Goal: Task Accomplishment & Management: Use online tool/utility

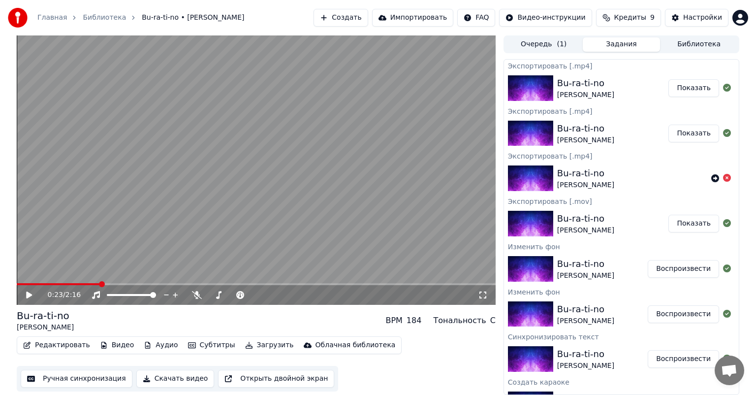
click at [130, 285] on span at bounding box center [256, 284] width 479 height 2
click at [122, 283] on span at bounding box center [75, 284] width 116 height 2
click at [114, 281] on video at bounding box center [256, 169] width 479 height 269
click at [109, 281] on video at bounding box center [256, 169] width 479 height 269
click at [93, 281] on video at bounding box center [256, 169] width 479 height 269
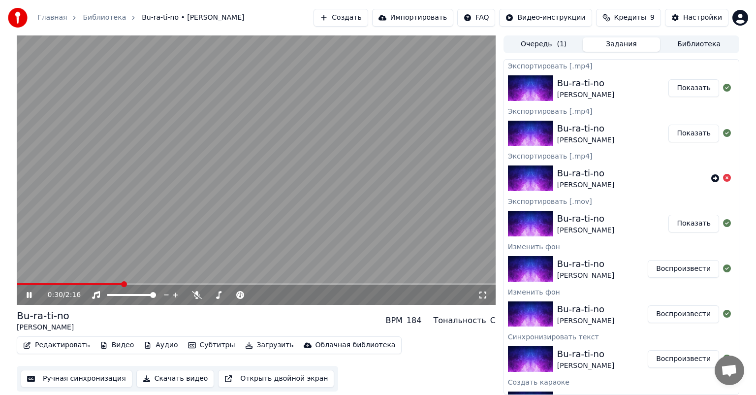
click at [89, 282] on video at bounding box center [256, 169] width 479 height 269
click at [83, 285] on span at bounding box center [50, 284] width 66 height 2
click at [45, 346] on button "Редактировать" at bounding box center [56, 345] width 75 height 14
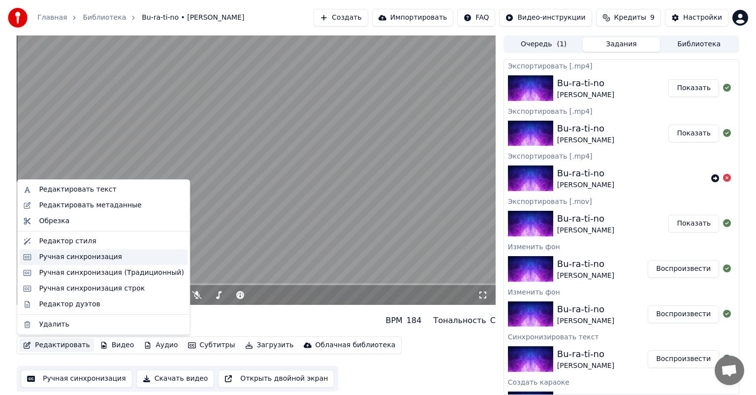
click at [107, 258] on div "Ручная синхронизация" at bounding box center [80, 257] width 83 height 10
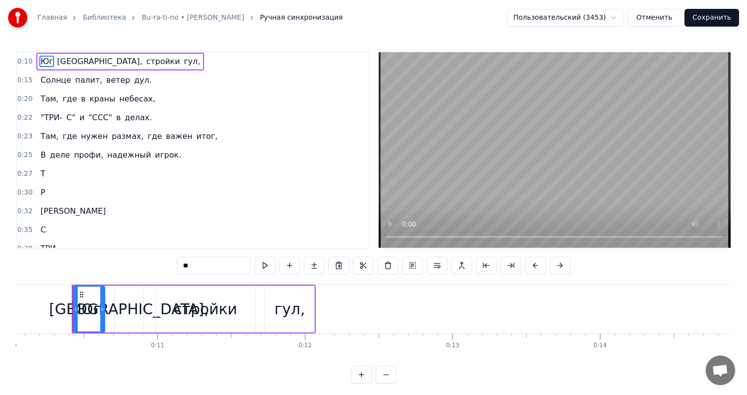
scroll to position [0, 1488]
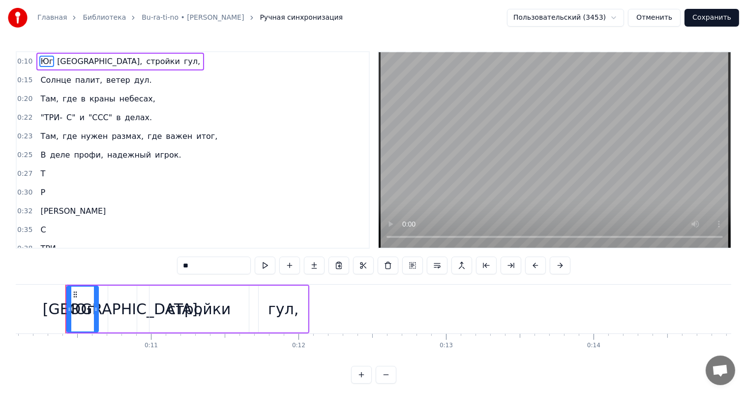
click at [63, 96] on span "где" at bounding box center [69, 98] width 16 height 11
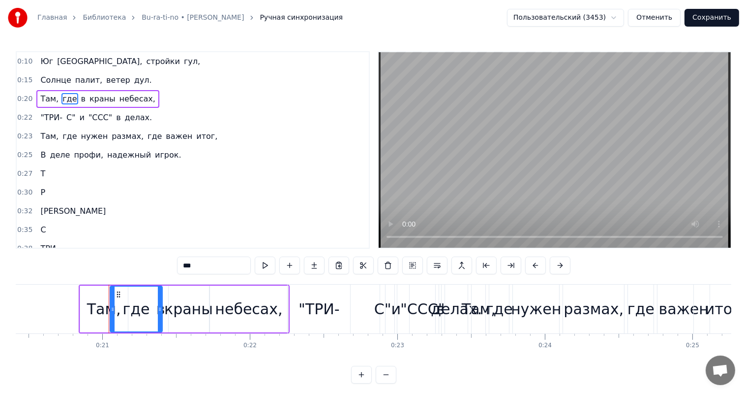
scroll to position [0, 3056]
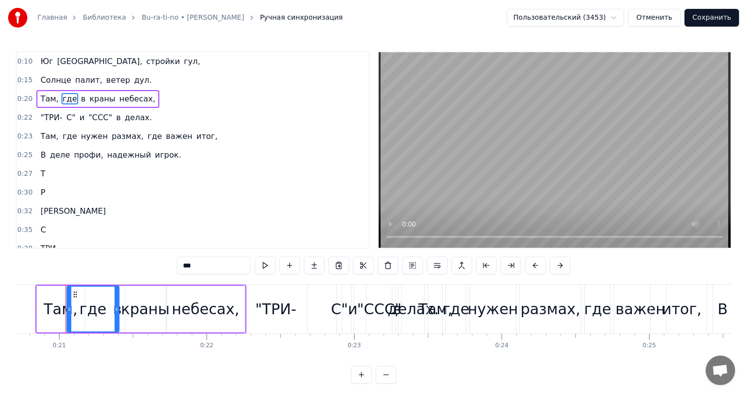
click at [80, 96] on span "в" at bounding box center [83, 98] width 6 height 11
type input "*"
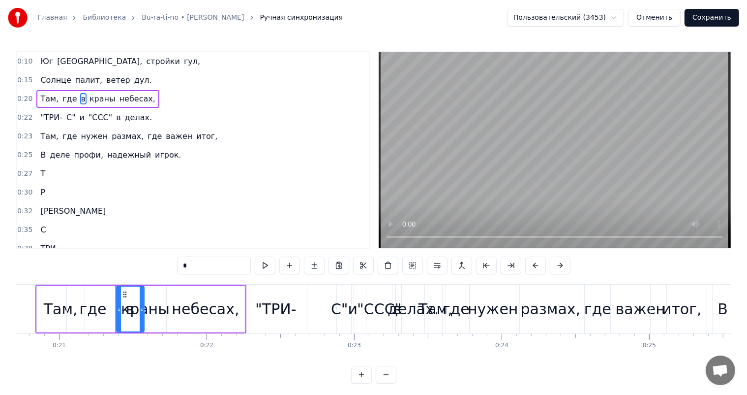
drag, startPoint x: 117, startPoint y: 307, endPoint x: 136, endPoint y: 309, distance: 19.3
click at [143, 307] on icon at bounding box center [142, 309] width 4 height 8
drag, startPoint x: 130, startPoint y: 310, endPoint x: 144, endPoint y: 310, distance: 13.8
click at [144, 310] on div "в" at bounding box center [130, 308] width 29 height 47
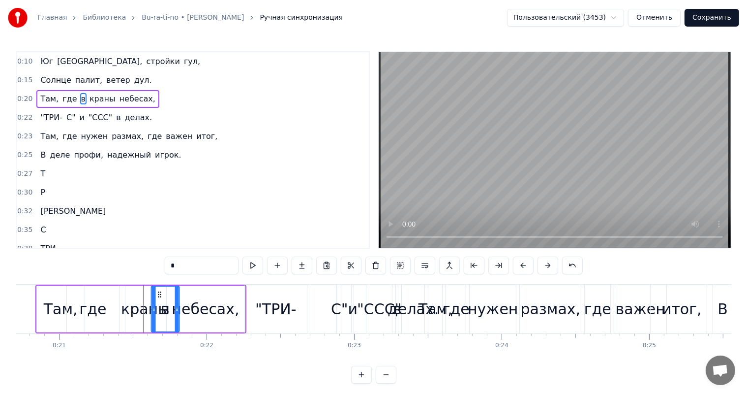
drag, startPoint x: 123, startPoint y: 290, endPoint x: 157, endPoint y: 298, distance: 35.8
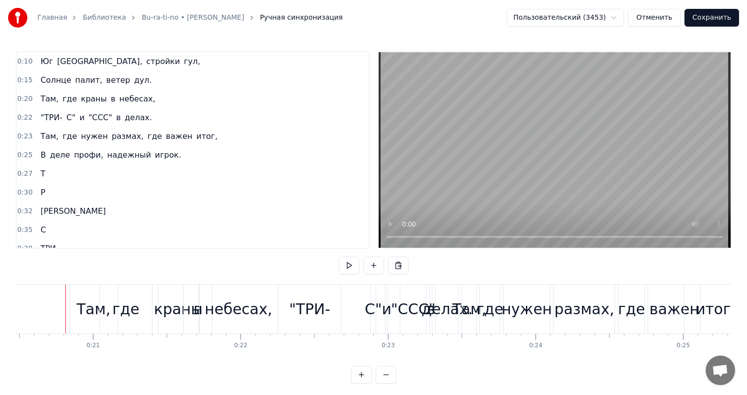
scroll to position [13, 0]
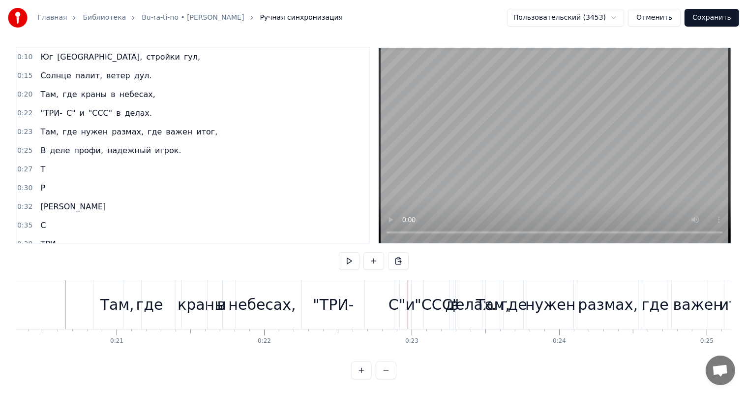
click at [281, 298] on div "небесах," at bounding box center [261, 304] width 67 height 22
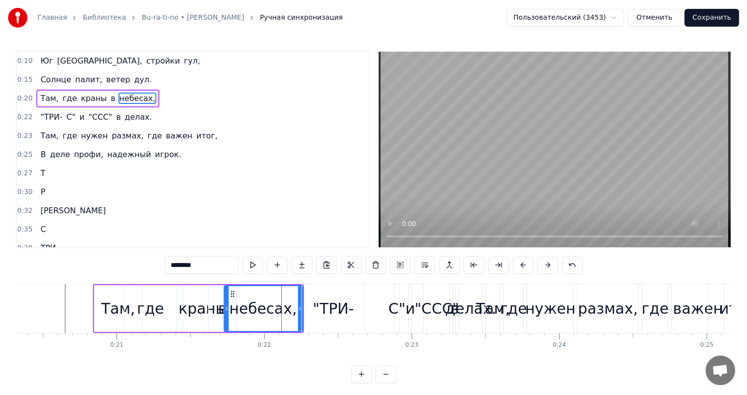
scroll to position [0, 0]
drag, startPoint x: 300, startPoint y: 306, endPoint x: 286, endPoint y: 307, distance: 13.8
click at [286, 307] on icon at bounding box center [286, 309] width 4 height 8
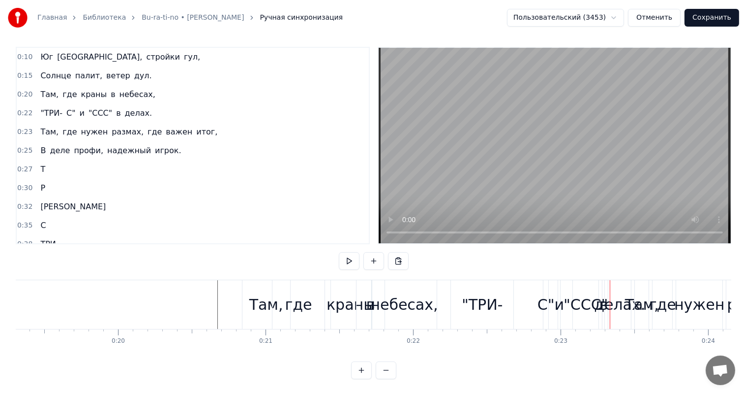
scroll to position [0, 2804]
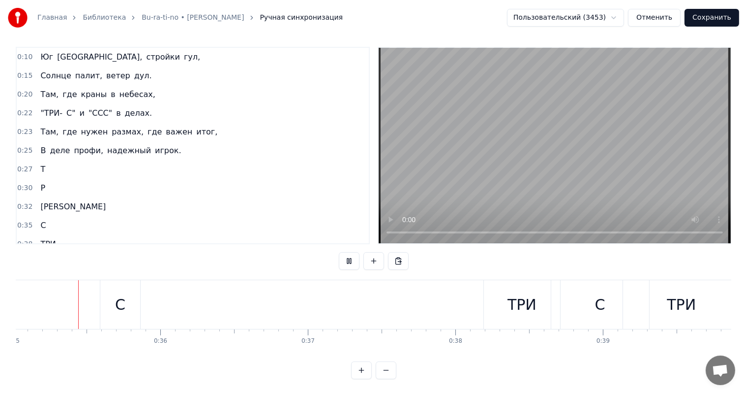
scroll to position [0, 5157]
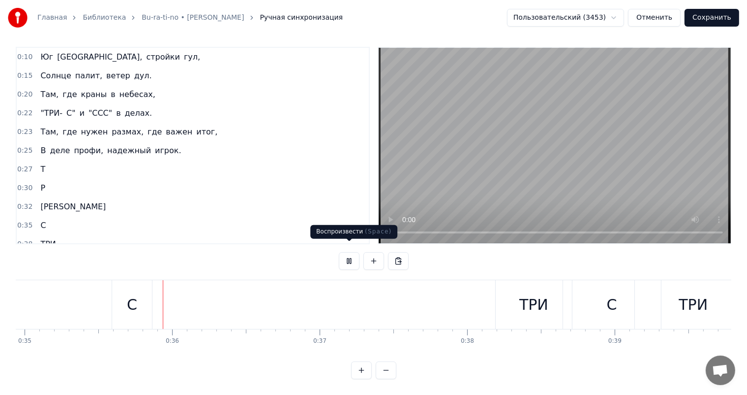
click at [340, 256] on button at bounding box center [349, 261] width 21 height 18
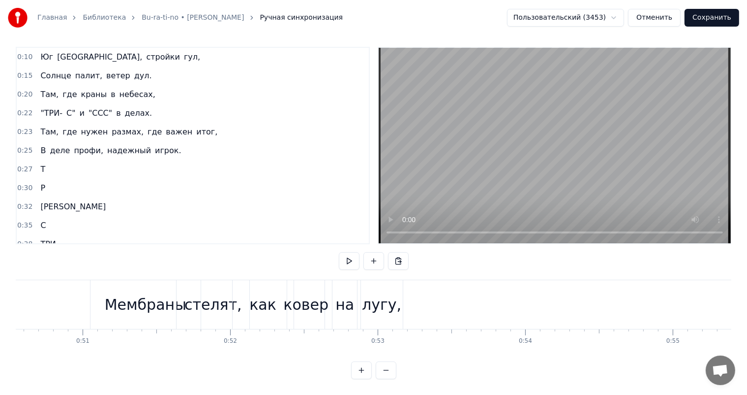
scroll to position [0, 7453]
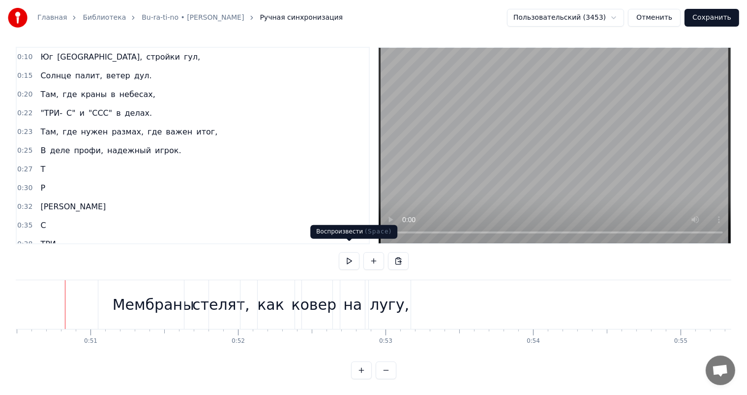
click at [348, 252] on button at bounding box center [349, 261] width 21 height 18
click at [254, 299] on div "как" at bounding box center [271, 304] width 61 height 49
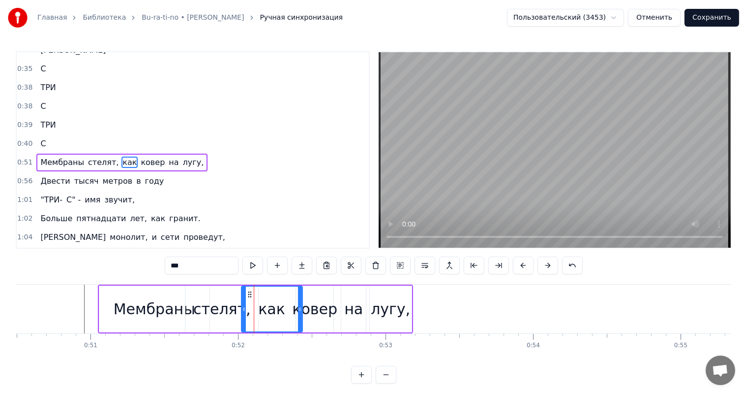
scroll to position [164, 0]
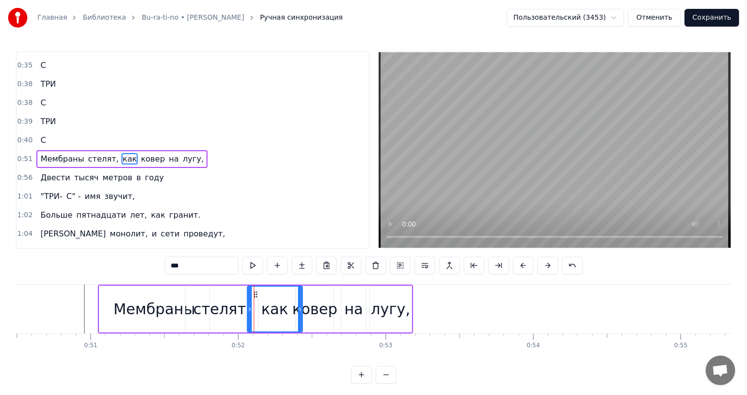
drag, startPoint x: 243, startPoint y: 305, endPoint x: 252, endPoint y: 305, distance: 8.9
click at [252, 305] on icon at bounding box center [250, 309] width 4 height 8
click at [99, 307] on div "Мембраны" at bounding box center [154, 308] width 111 height 47
type input "********"
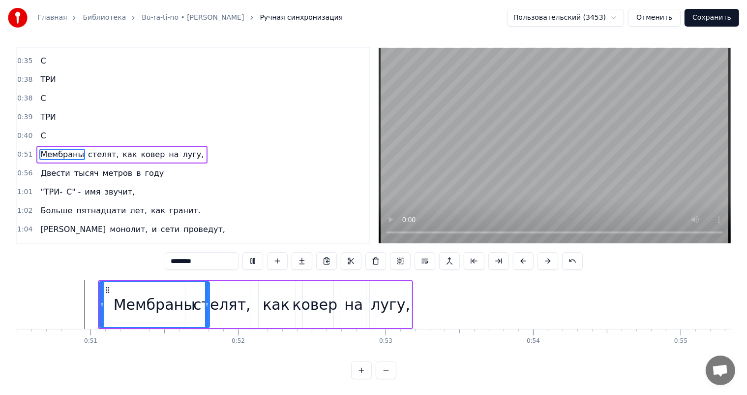
scroll to position [13, 0]
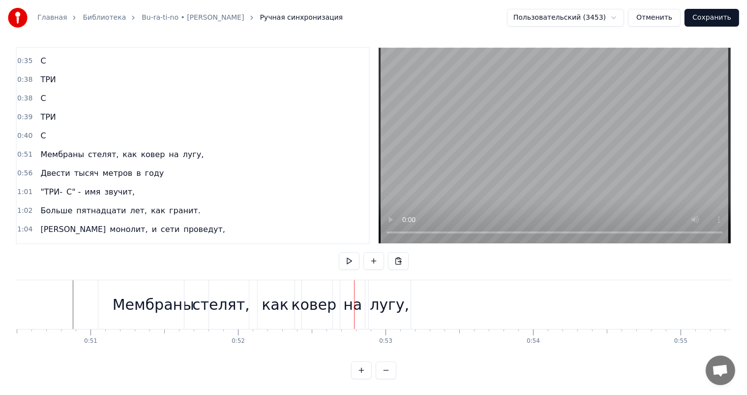
click at [250, 292] on div "как" at bounding box center [275, 304] width 52 height 49
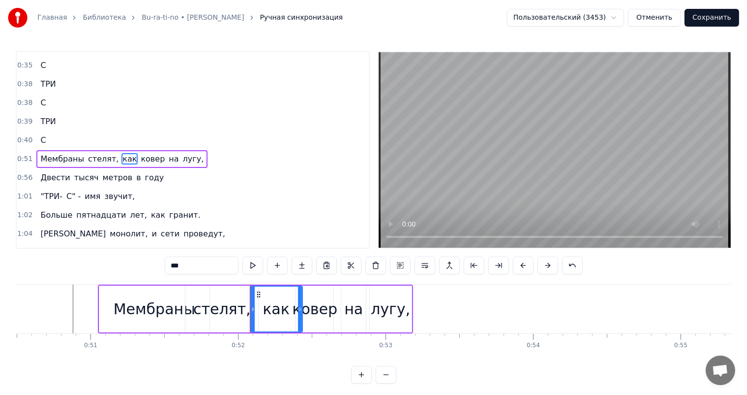
click at [265, 305] on div "как" at bounding box center [276, 308] width 51 height 45
drag, startPoint x: 252, startPoint y: 306, endPoint x: 258, endPoint y: 306, distance: 6.4
click at [258, 306] on icon at bounding box center [259, 309] width 4 height 8
click at [262, 306] on icon at bounding box center [262, 309] width 4 height 8
click at [265, 306] on icon at bounding box center [266, 309] width 4 height 8
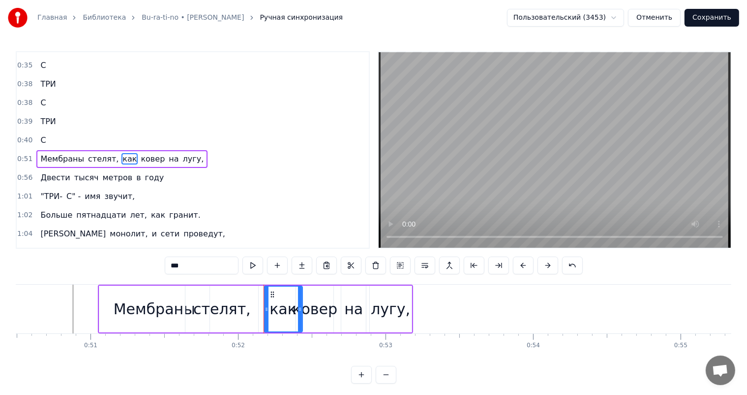
drag, startPoint x: 265, startPoint y: 306, endPoint x: 271, endPoint y: 306, distance: 5.9
click at [269, 306] on icon at bounding box center [267, 309] width 4 height 8
click at [270, 306] on icon at bounding box center [272, 309] width 4 height 8
click at [236, 307] on div "стелят," at bounding box center [222, 309] width 58 height 22
type input "*******"
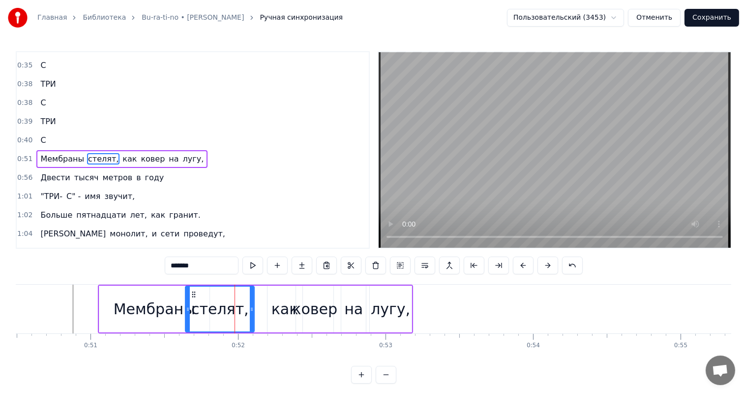
drag, startPoint x: 256, startPoint y: 307, endPoint x: 250, endPoint y: 307, distance: 5.9
click at [250, 307] on icon at bounding box center [252, 309] width 4 height 8
click at [248, 307] on icon at bounding box center [248, 309] width 4 height 8
click at [257, 307] on div "Мембраны стелят, как ковер на лугу," at bounding box center [255, 308] width 315 height 49
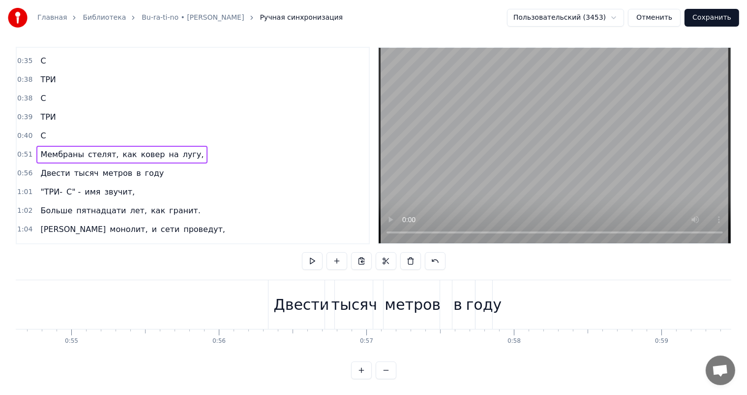
scroll to position [0, 8073]
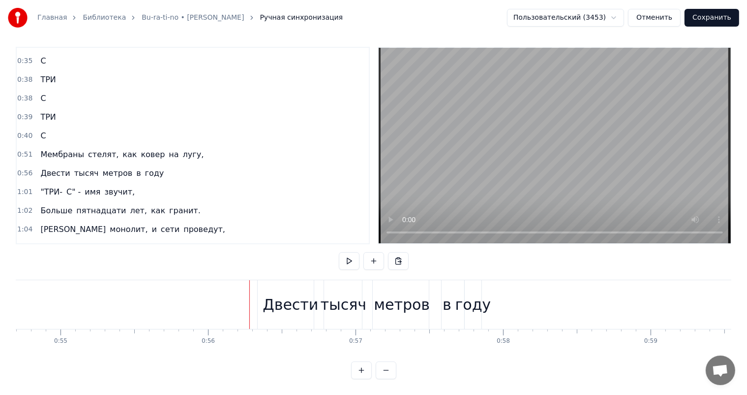
click at [323, 293] on div "тысяч" at bounding box center [344, 304] width 46 height 22
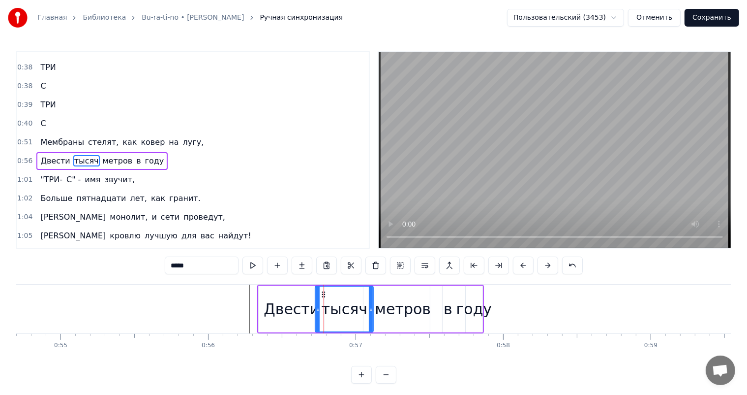
scroll to position [183, 0]
click at [382, 298] on div "метров" at bounding box center [403, 309] width 56 height 22
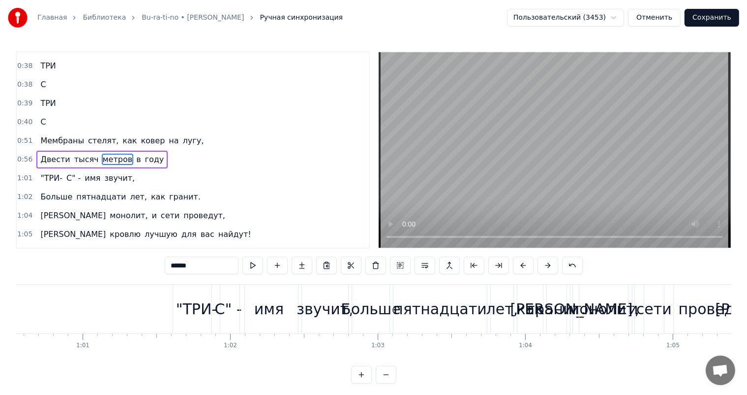
scroll to position [0, 8948]
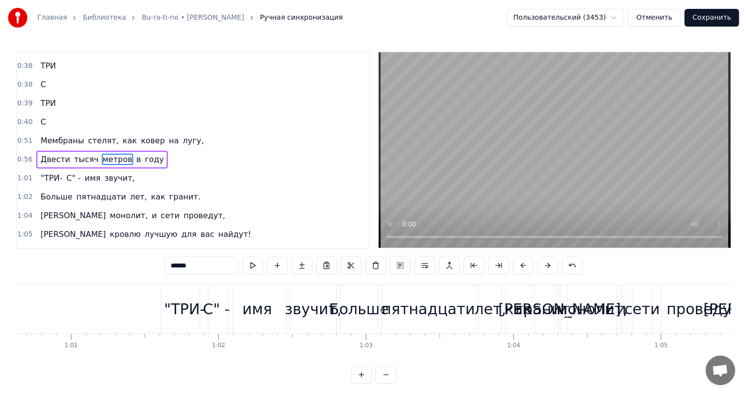
click at [281, 302] on div "имя" at bounding box center [257, 308] width 58 height 49
type input "***"
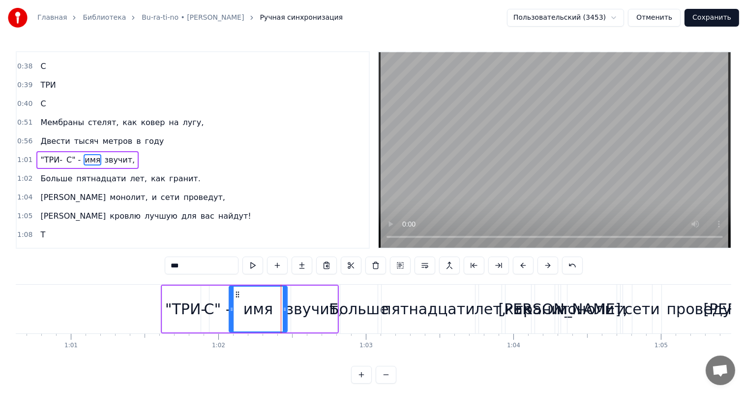
scroll to position [13, 0]
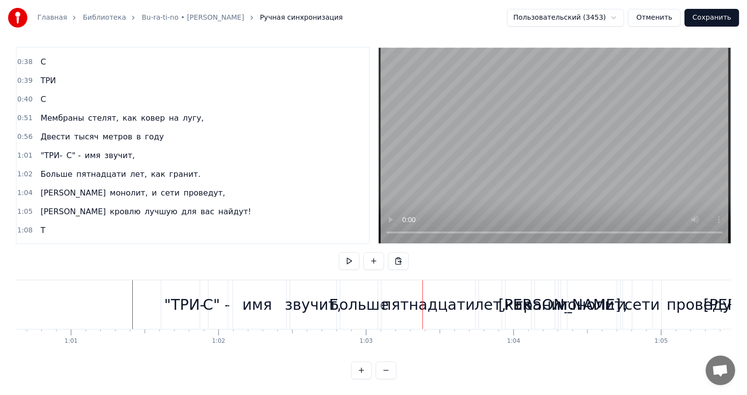
click at [288, 297] on div ""ТРИ- С" - имя звучит," at bounding box center [250, 304] width 178 height 49
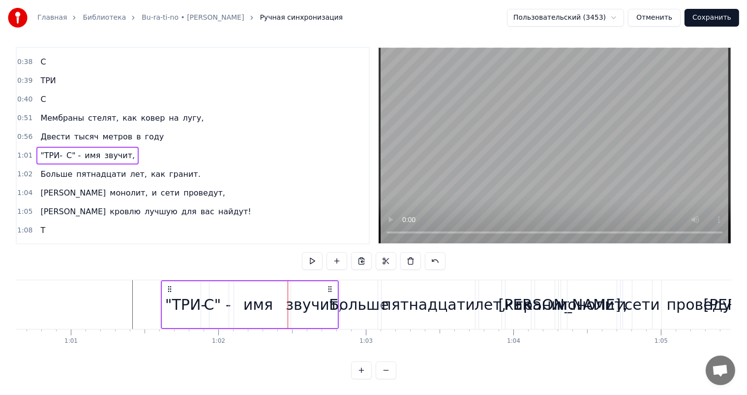
click at [319, 297] on div "звучит," at bounding box center [314, 304] width 57 height 22
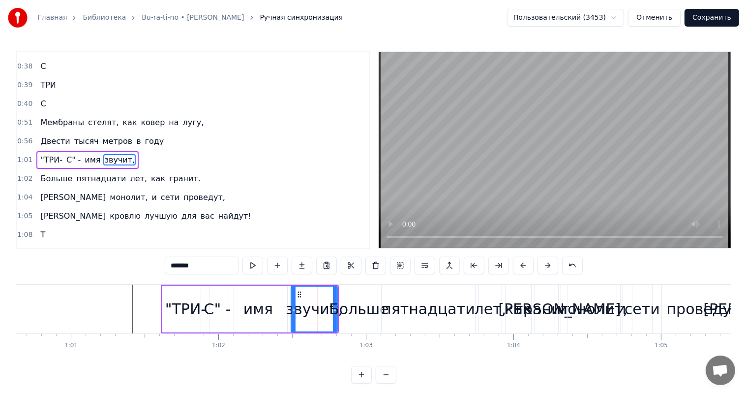
click at [342, 298] on div "Больше" at bounding box center [359, 309] width 60 height 22
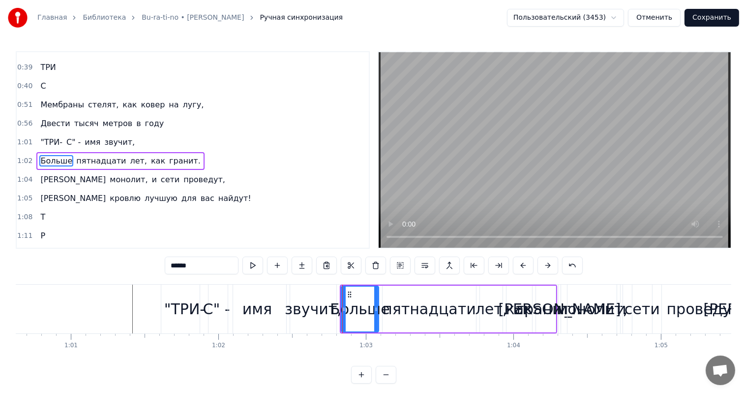
click at [315, 299] on div "звучит," at bounding box center [313, 309] width 57 height 22
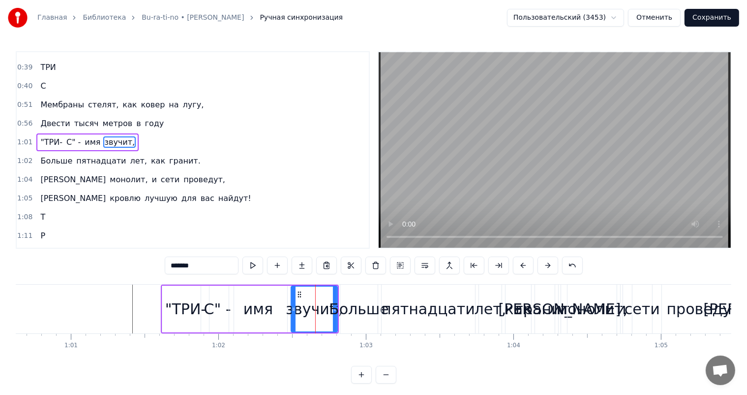
scroll to position [201, 0]
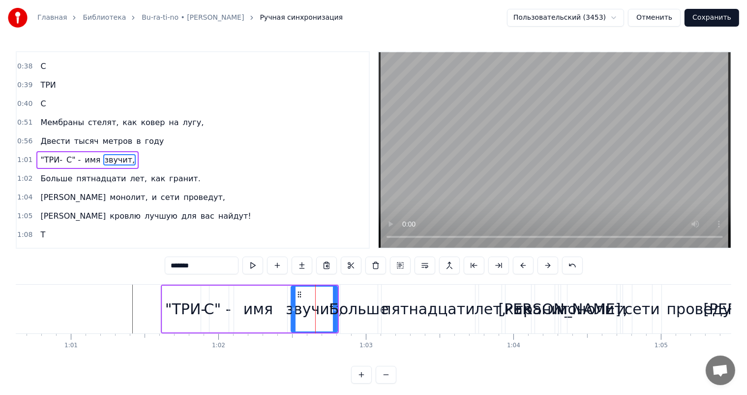
click at [327, 301] on div "звучит," at bounding box center [314, 309] width 57 height 22
click at [329, 301] on div "звучит," at bounding box center [314, 309] width 57 height 22
click at [341, 301] on div "Больше" at bounding box center [359, 309] width 60 height 22
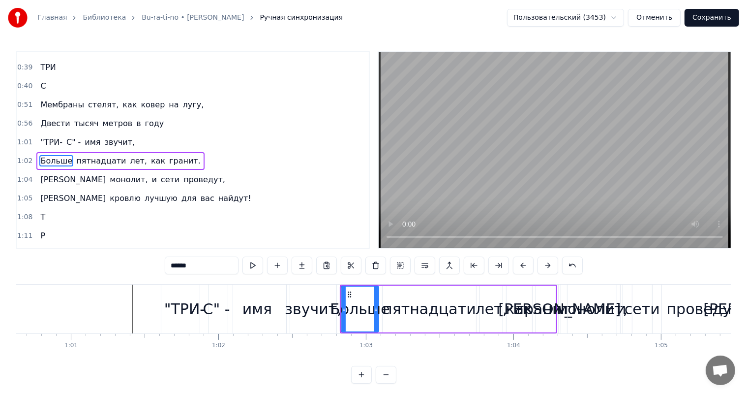
click at [388, 303] on div "пятнадцати" at bounding box center [429, 308] width 93 height 47
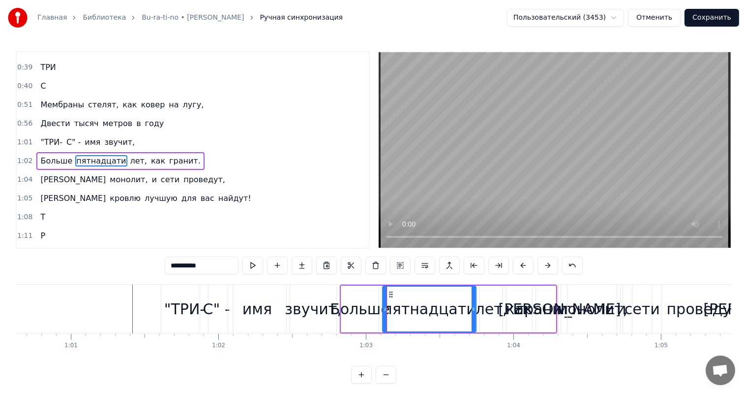
click at [475, 304] on div at bounding box center [474, 308] width 4 height 45
click at [487, 304] on div "лет," at bounding box center [492, 309] width 32 height 22
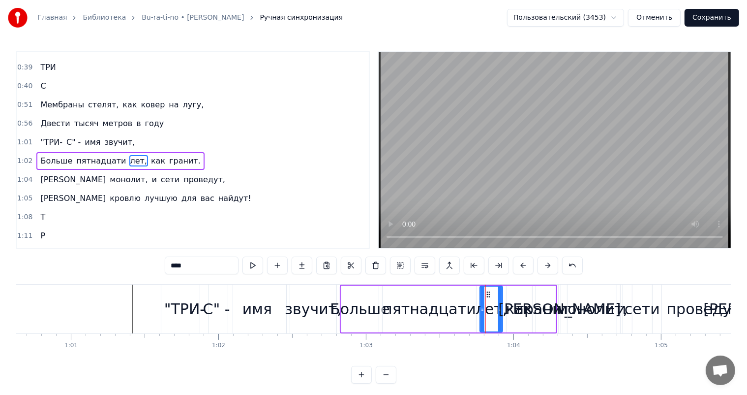
click at [469, 305] on div "пятнадцати" at bounding box center [429, 308] width 93 height 47
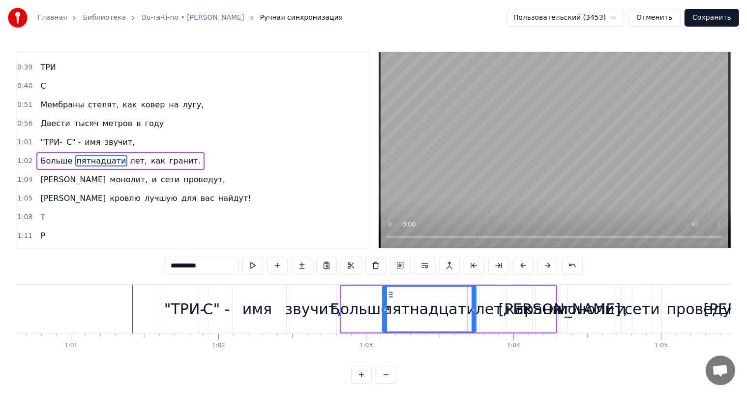
click at [486, 305] on div "лет," at bounding box center [492, 309] width 32 height 22
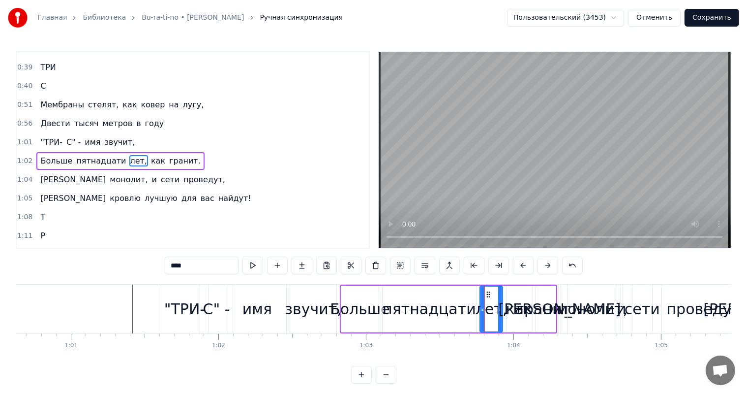
click at [512, 305] on div "как" at bounding box center [519, 309] width 27 height 22
click at [534, 305] on div "гранит." at bounding box center [546, 309] width 59 height 22
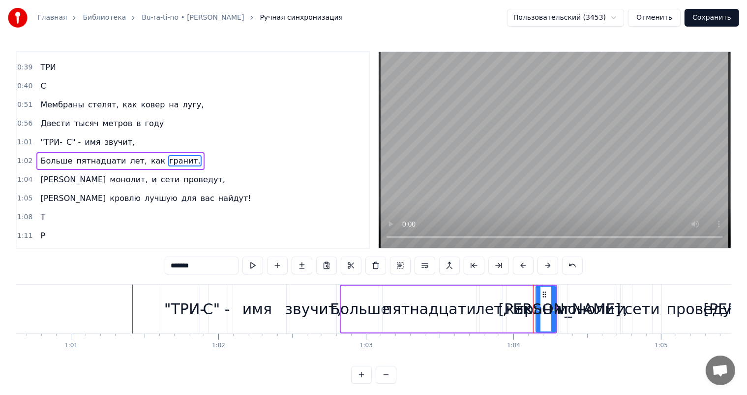
click at [564, 305] on div "монолит," at bounding box center [592, 309] width 71 height 22
type input "********"
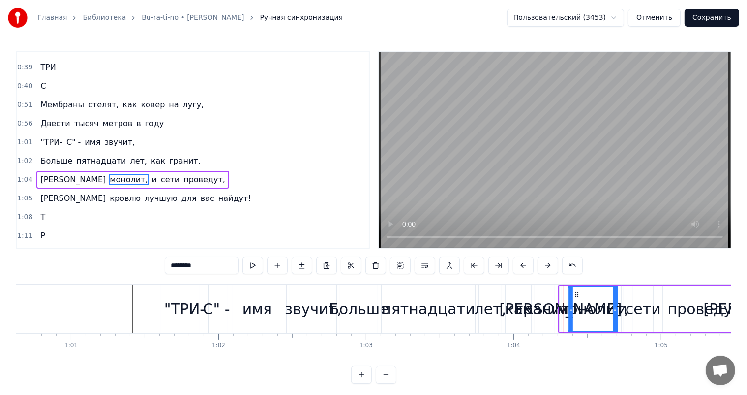
scroll to position [237, 0]
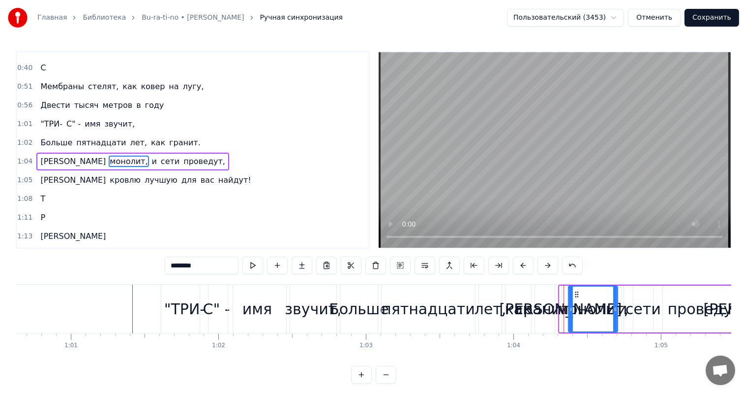
click at [596, 309] on div "монолит," at bounding box center [593, 309] width 71 height 22
click at [627, 309] on div "И монолит, и сети проведут," at bounding box center [655, 308] width 194 height 49
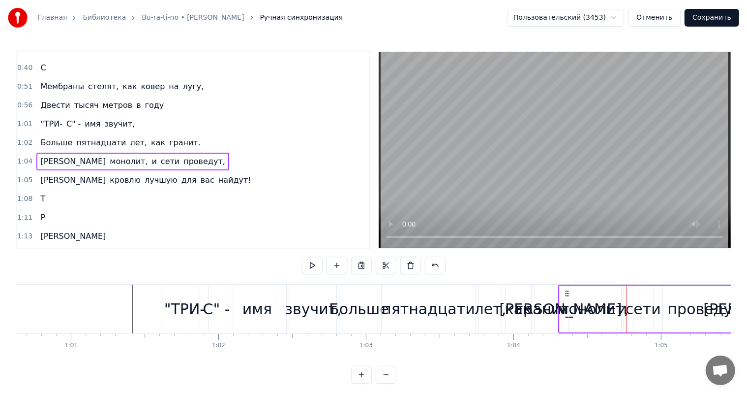
click at [660, 308] on div "И монолит, и сети проведут," at bounding box center [655, 308] width 194 height 49
click at [685, 308] on div "проведут," at bounding box center [707, 309] width 78 height 22
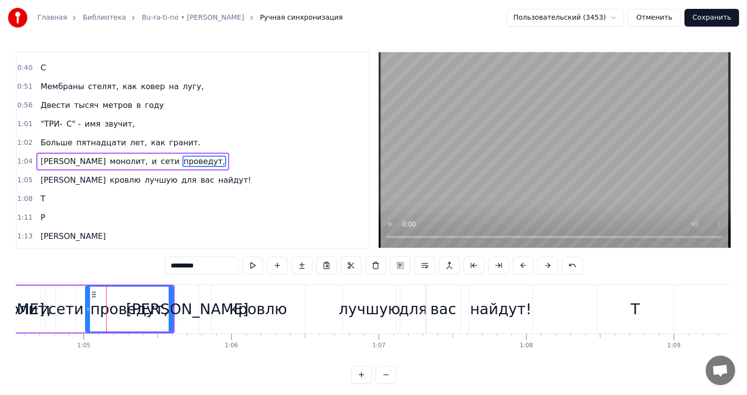
scroll to position [0, 9567]
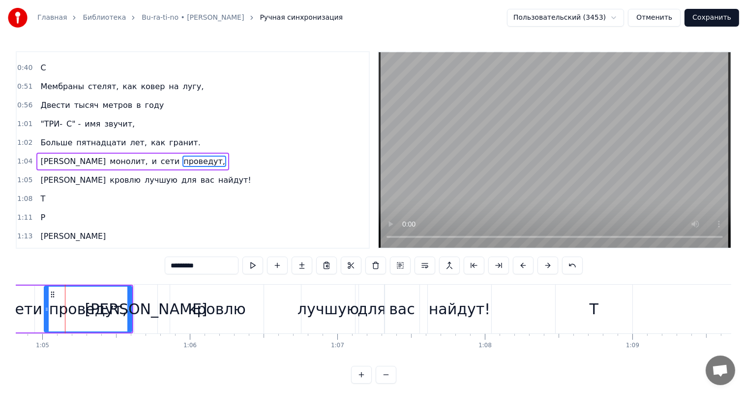
click at [120, 304] on div "проведут," at bounding box center [88, 309] width 78 height 22
click at [134, 304] on div "[PERSON_NAME]" at bounding box center [146, 308] width 24 height 49
type input "*"
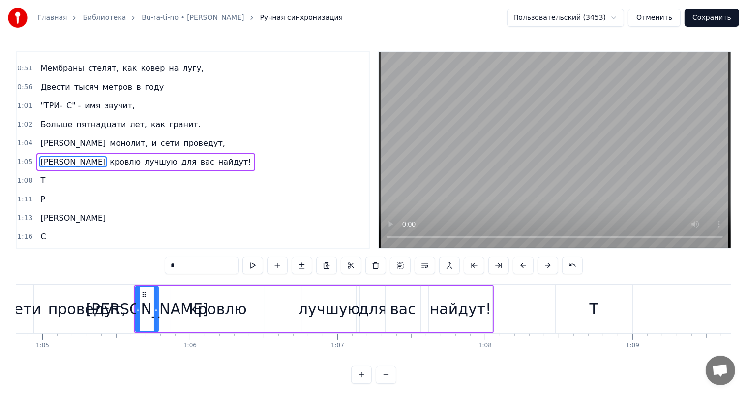
click at [153, 304] on div "[PERSON_NAME]" at bounding box center [147, 308] width 22 height 45
click at [167, 303] on div "И кровлю лучшую для вас найдут!" at bounding box center [314, 308] width 360 height 49
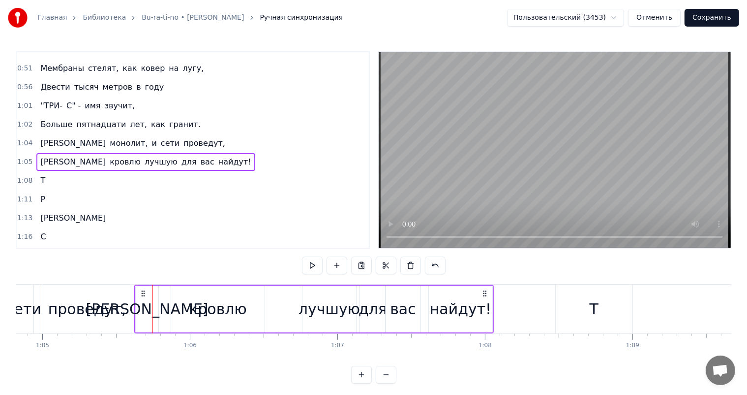
click at [205, 303] on div "кровлю" at bounding box center [218, 309] width 58 height 22
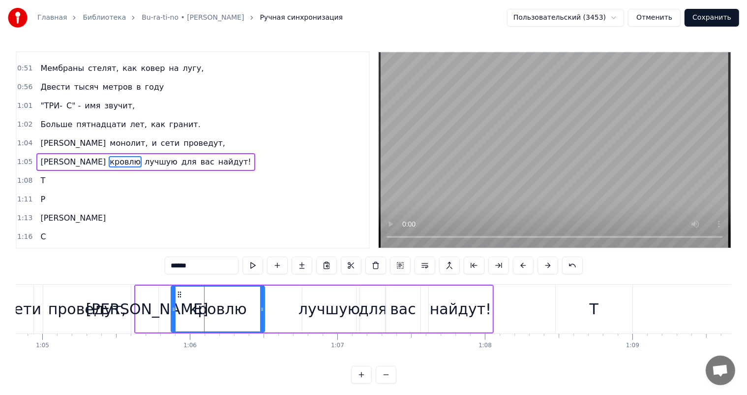
click at [282, 306] on div "И кровлю лучшую для вас найдут!" at bounding box center [314, 308] width 360 height 49
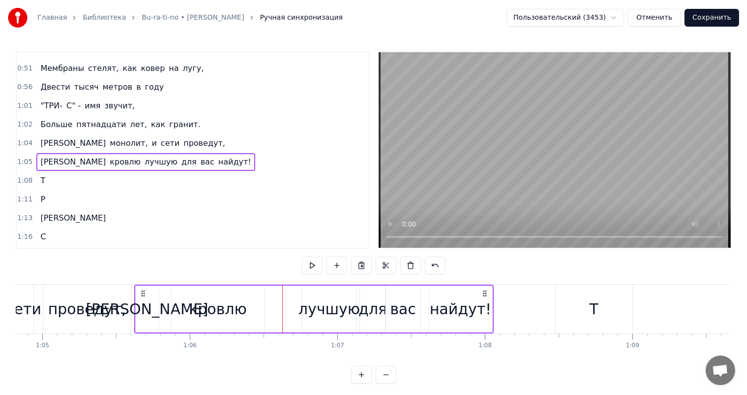
click at [330, 306] on div "лучшую" at bounding box center [329, 309] width 61 height 22
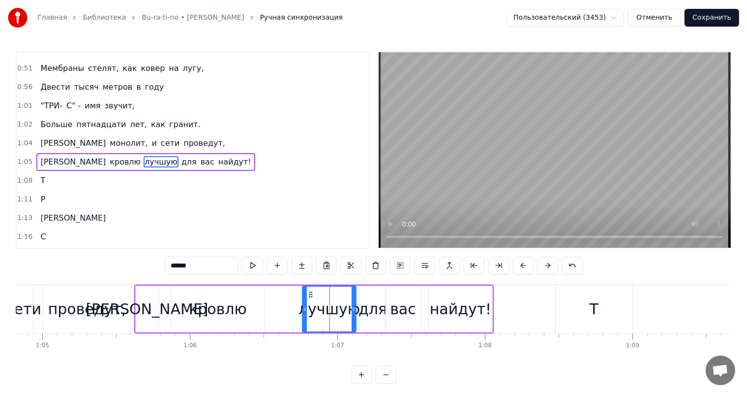
click at [373, 306] on div "для" at bounding box center [373, 309] width 29 height 22
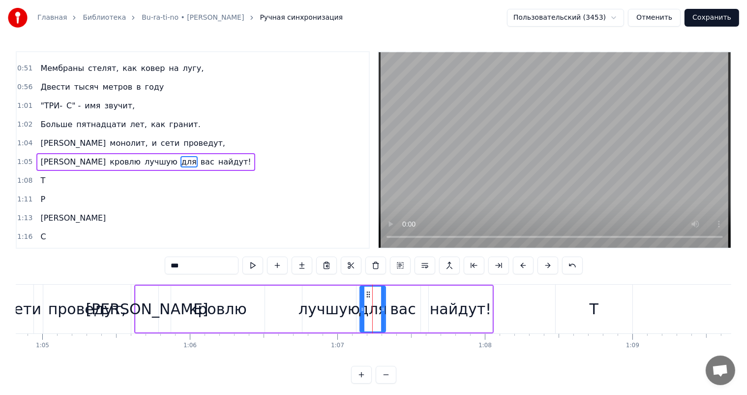
click at [352, 305] on div "лучшую" at bounding box center [329, 309] width 61 height 22
type input "******"
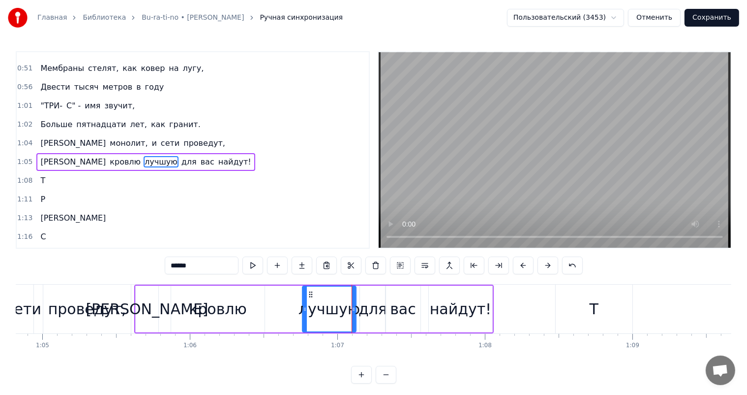
click at [358, 304] on div "И кровлю лучшую для вас найдут!" at bounding box center [314, 308] width 360 height 49
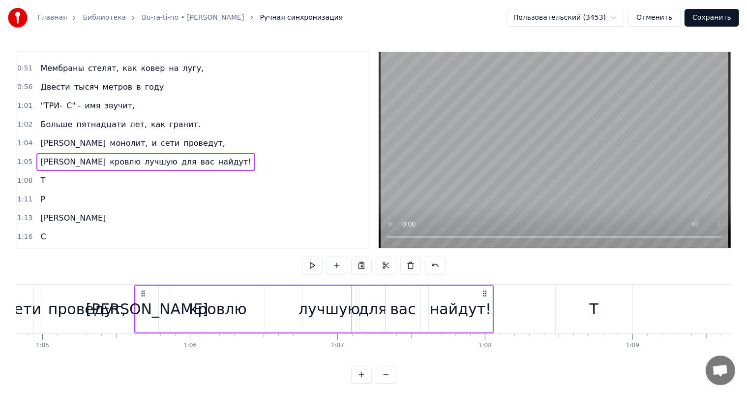
click at [356, 304] on div "лучшую" at bounding box center [329, 308] width 55 height 47
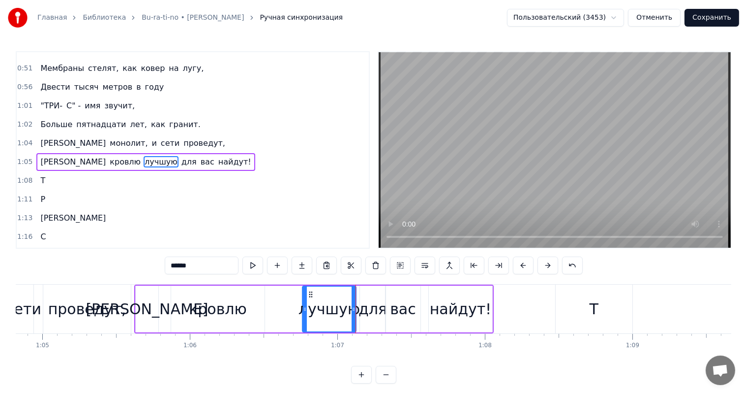
click at [361, 304] on div "для" at bounding box center [373, 309] width 29 height 22
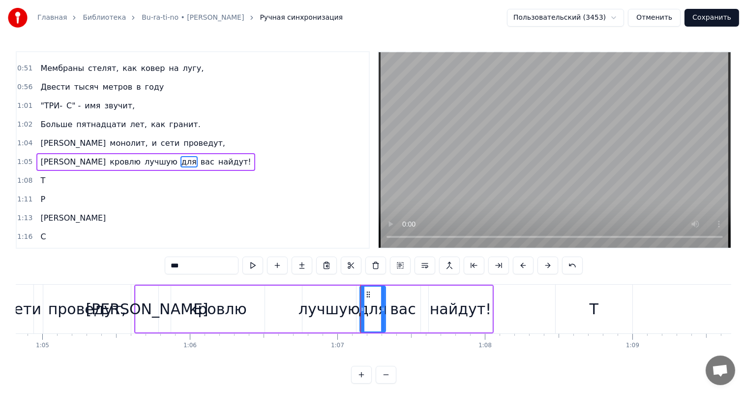
click at [374, 303] on div "для" at bounding box center [373, 309] width 29 height 22
click at [392, 303] on div "вас" at bounding box center [403, 309] width 26 height 22
click at [419, 303] on div at bounding box center [418, 308] width 4 height 45
click at [447, 305] on div "найдут!" at bounding box center [461, 309] width 62 height 22
type input "*******"
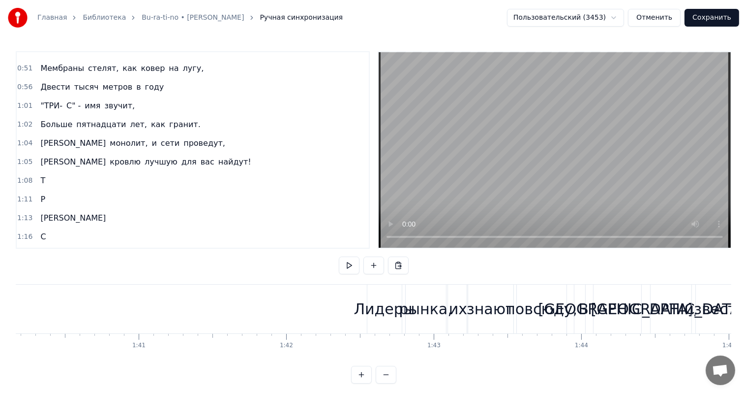
scroll to position [0, 15057]
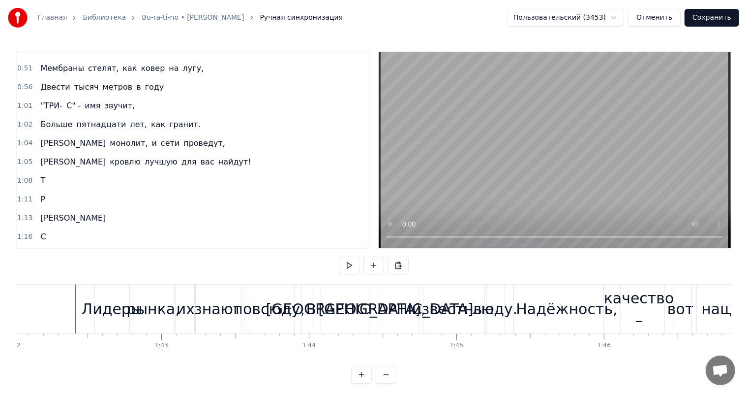
click at [121, 303] on div "Лидеры" at bounding box center [112, 309] width 61 height 22
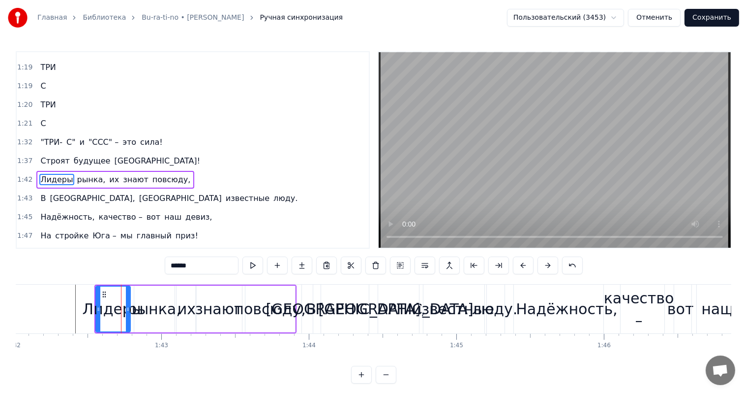
scroll to position [454, 0]
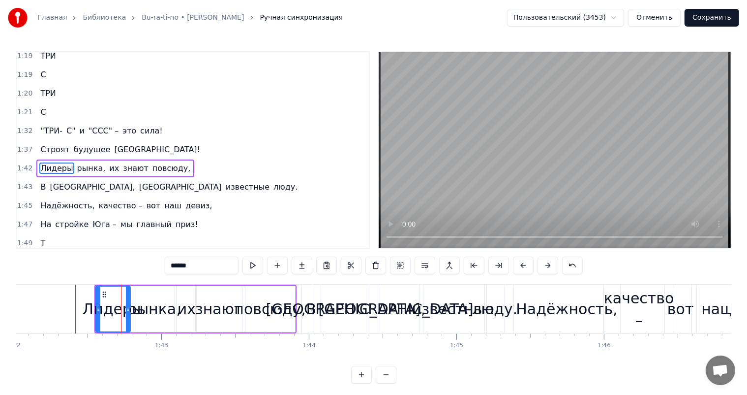
click at [149, 309] on div "рынка," at bounding box center [153, 309] width 53 height 22
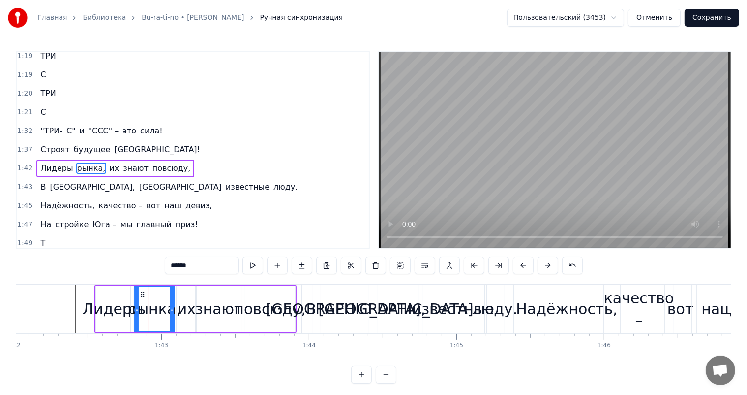
click at [202, 305] on div "знают" at bounding box center [219, 309] width 48 height 22
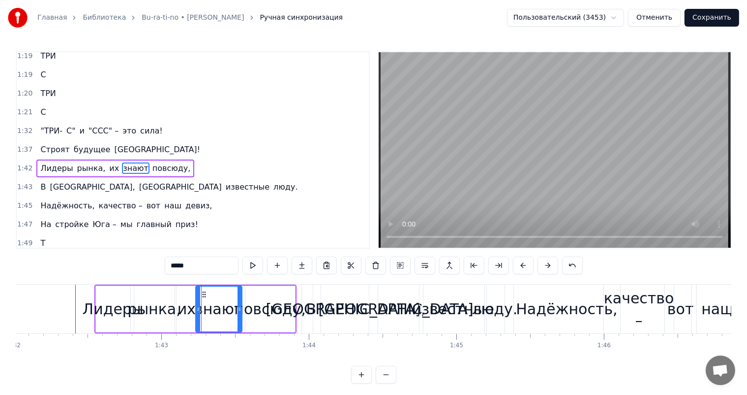
click at [189, 303] on div "их" at bounding box center [187, 309] width 18 height 22
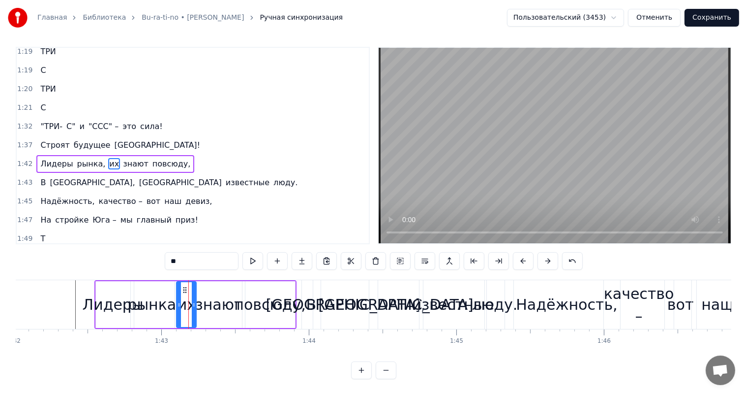
scroll to position [13, 0]
click at [205, 293] on div "знают" at bounding box center [219, 304] width 48 height 22
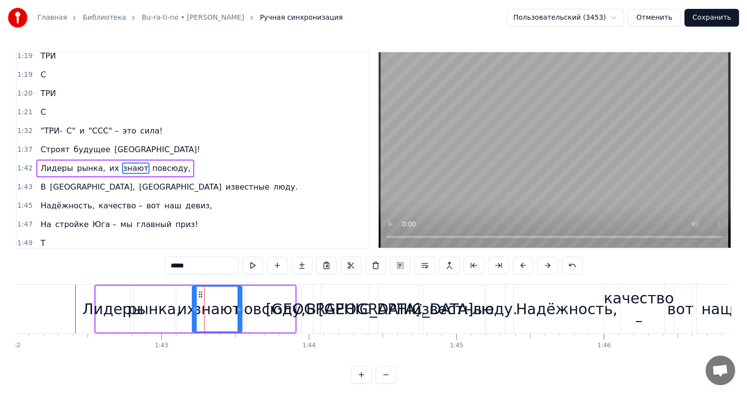
click at [193, 296] on div at bounding box center [195, 308] width 4 height 45
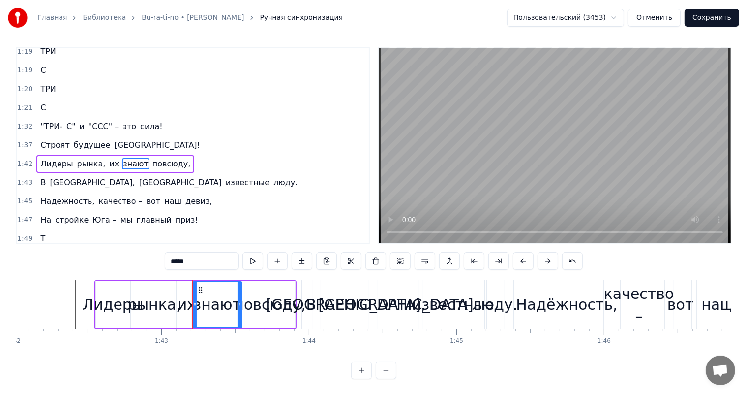
scroll to position [13, 0]
click at [204, 293] on div "знают" at bounding box center [217, 304] width 48 height 22
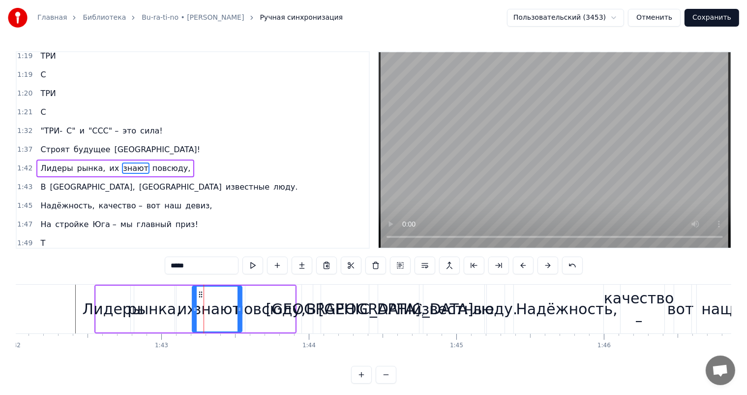
scroll to position [0, 0]
click at [196, 301] on div at bounding box center [197, 308] width 4 height 45
click at [191, 302] on div "их" at bounding box center [187, 309] width 18 height 22
type input "**"
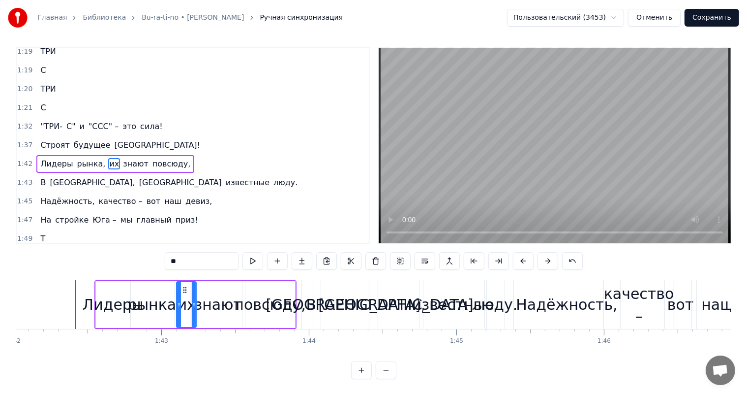
scroll to position [13, 0]
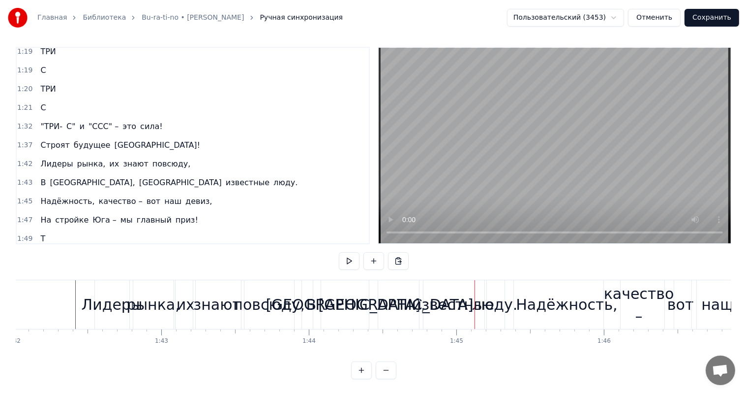
click at [103, 293] on div "Лидеры" at bounding box center [112, 304] width 61 height 22
click at [181, 295] on div "их" at bounding box center [186, 304] width 18 height 22
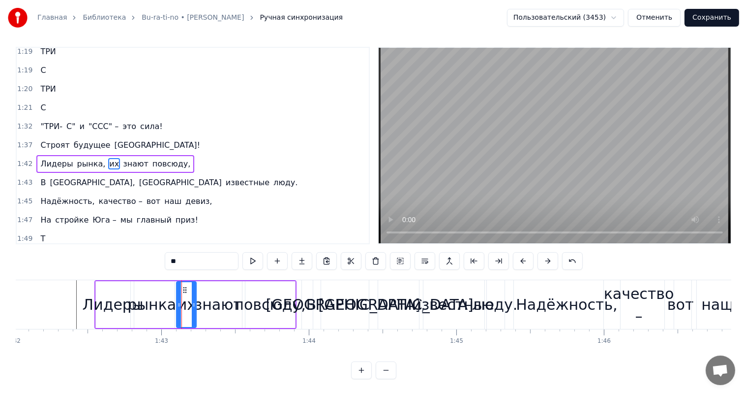
scroll to position [0, 0]
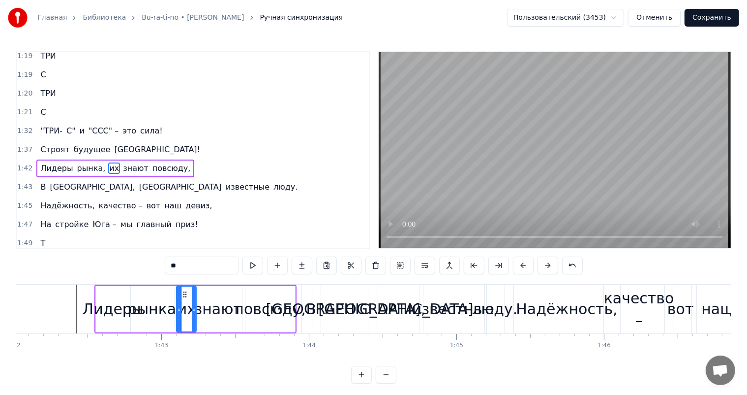
click at [216, 299] on div "знают" at bounding box center [218, 309] width 48 height 22
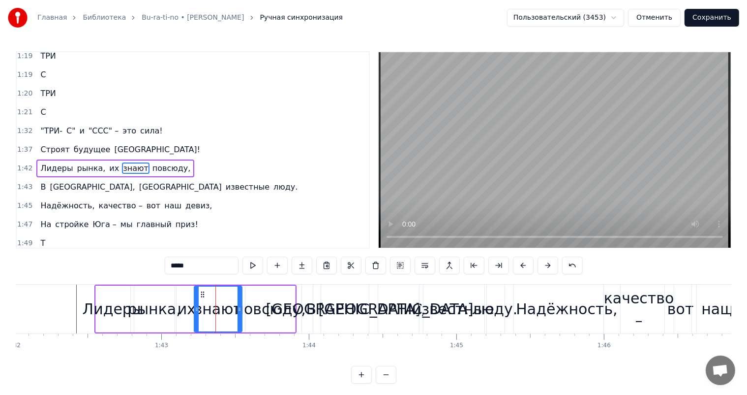
click at [213, 303] on div "знают" at bounding box center [218, 309] width 48 height 22
click at [103, 297] on div "Лидеры" at bounding box center [113, 308] width 34 height 47
type input "******"
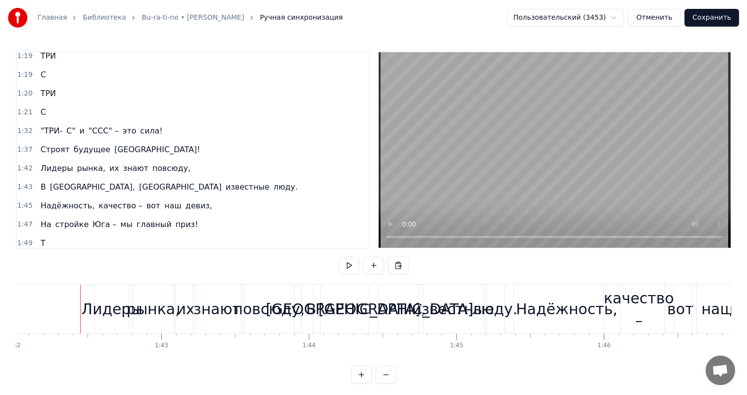
click at [104, 298] on div "Лидеры" at bounding box center [112, 309] width 61 height 22
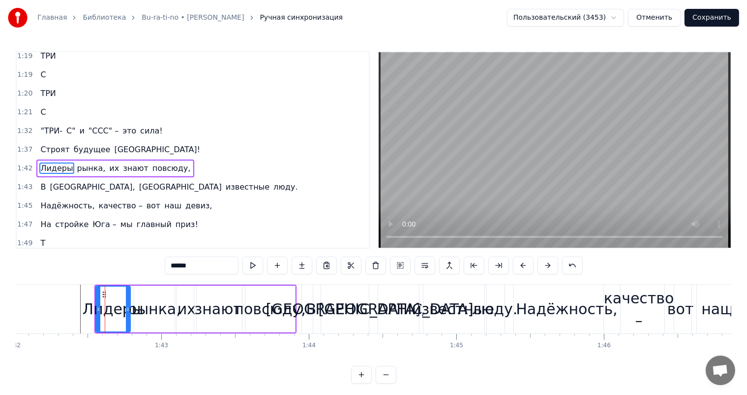
click at [260, 300] on div "повсюду," at bounding box center [269, 309] width 71 height 22
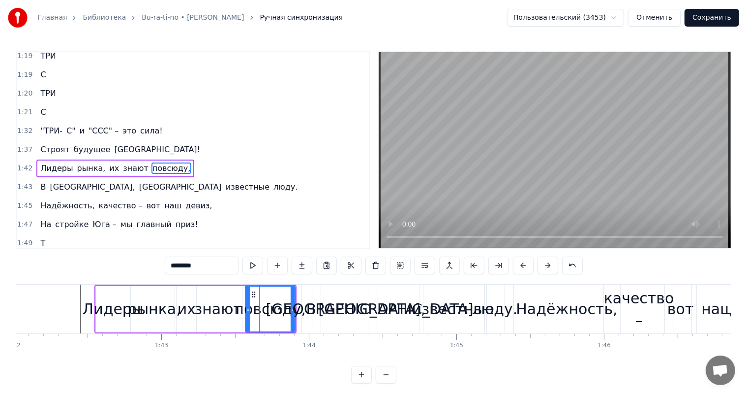
click at [295, 295] on div "повсюду," at bounding box center [270, 308] width 51 height 47
click at [94, 299] on div "Лидеры" at bounding box center [113, 309] width 61 height 22
type input "******"
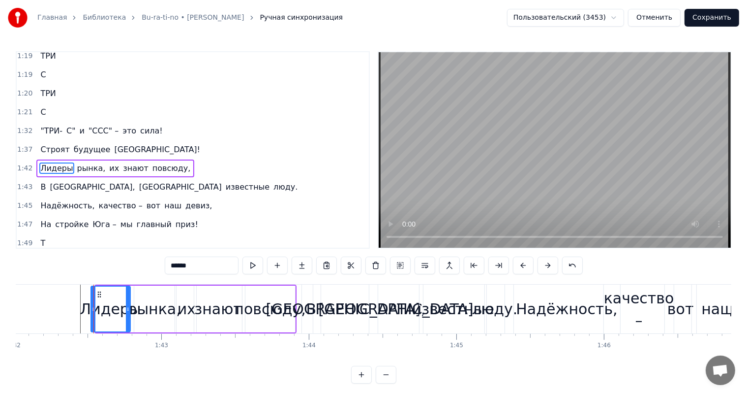
drag, startPoint x: 95, startPoint y: 300, endPoint x: 89, endPoint y: 300, distance: 6.9
click at [92, 300] on div at bounding box center [94, 308] width 4 height 45
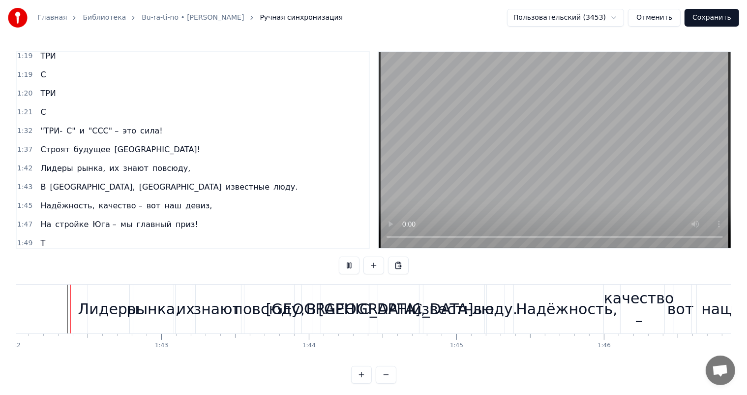
scroll to position [13, 0]
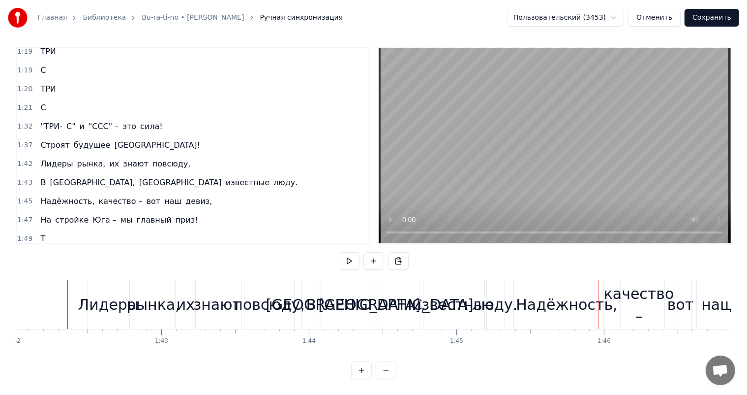
click at [311, 295] on div "В" at bounding box center [312, 304] width 10 height 22
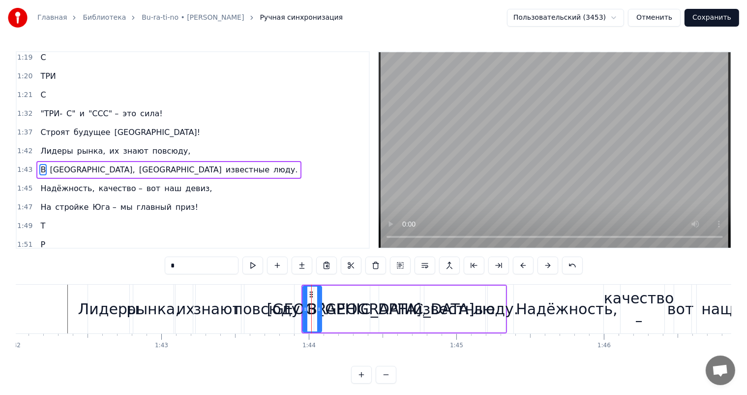
scroll to position [472, 0]
click at [354, 307] on div "[GEOGRAPHIC_DATA]," at bounding box center [347, 309] width 160 height 22
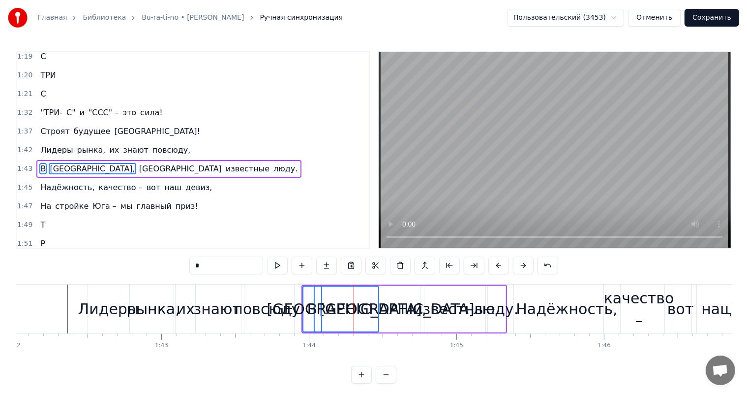
click at [392, 306] on div "[GEOGRAPHIC_DATA]" at bounding box center [396, 309] width 155 height 22
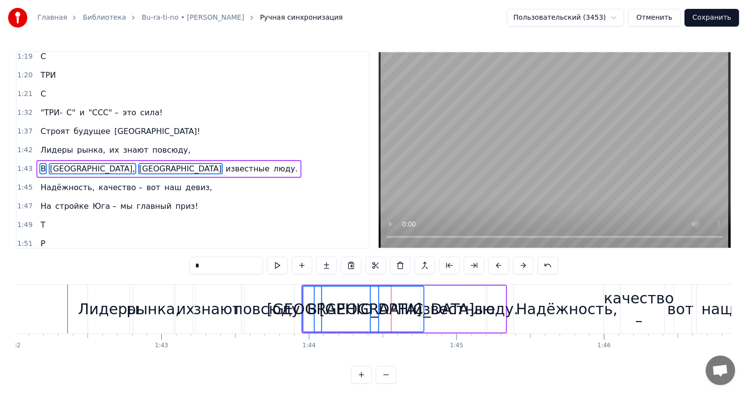
click at [426, 307] on div "известные" at bounding box center [454, 309] width 82 height 22
click at [494, 302] on div "люду." at bounding box center [495, 309] width 45 height 22
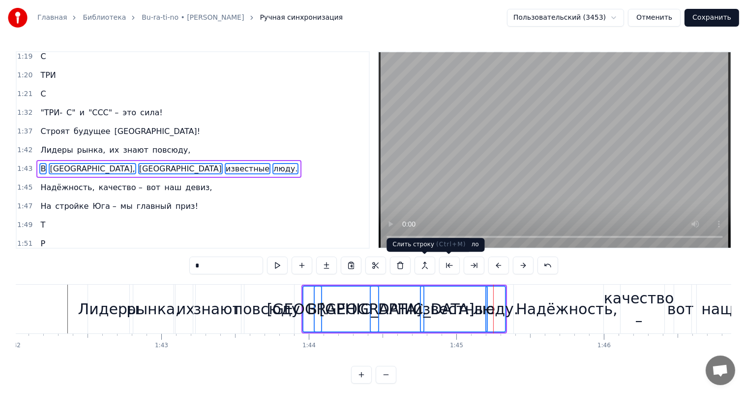
click at [430, 264] on button at bounding box center [425, 265] width 21 height 18
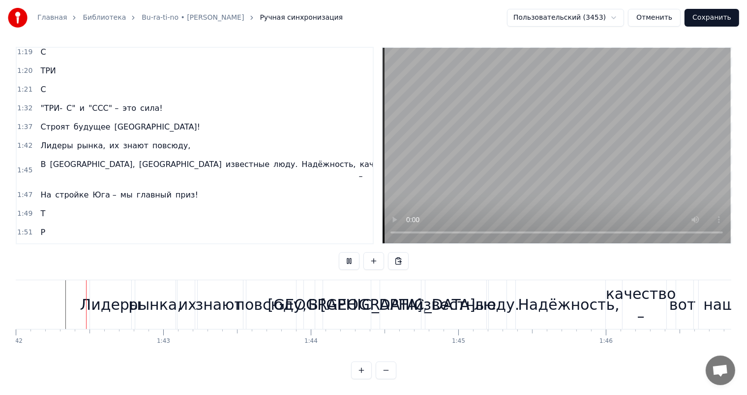
scroll to position [13, 0]
click at [522, 292] on div "Надёжность," at bounding box center [569, 304] width 106 height 49
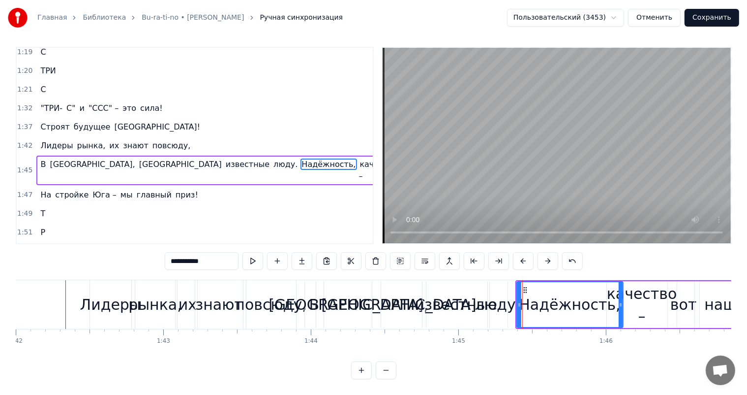
scroll to position [0, 0]
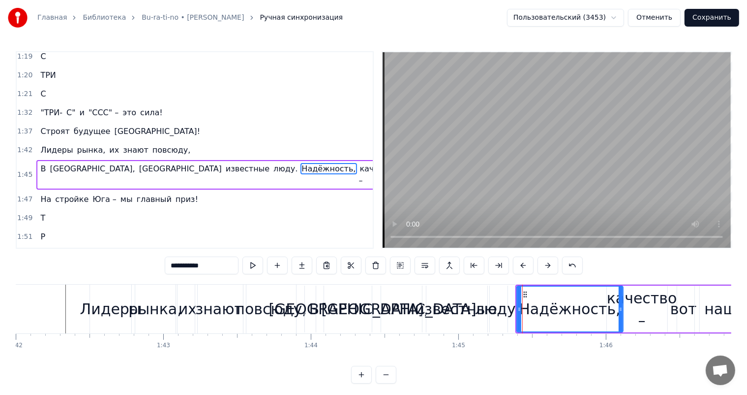
click at [425, 263] on button at bounding box center [425, 265] width 21 height 18
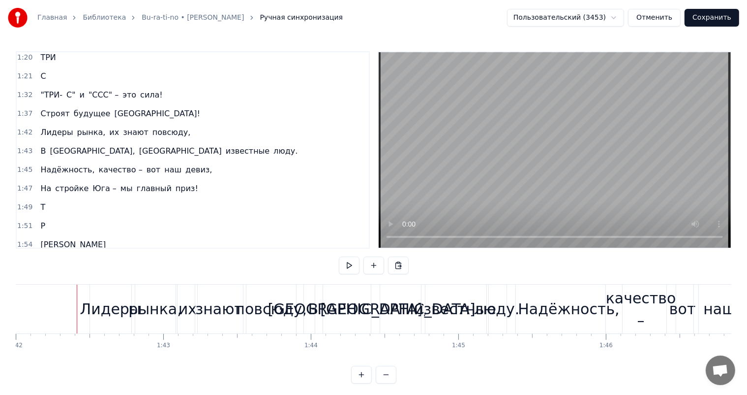
scroll to position [13, 0]
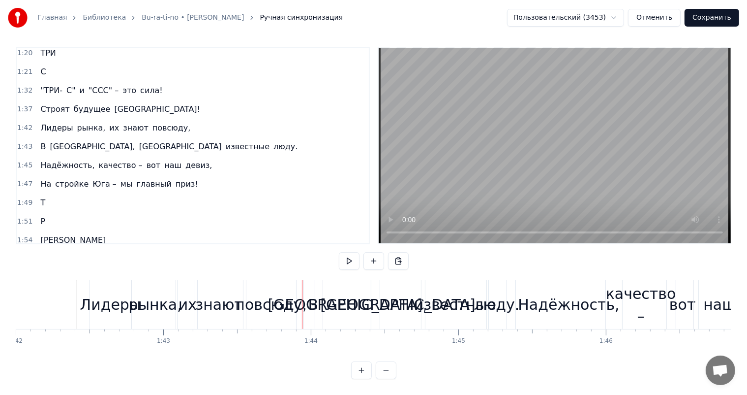
click at [211, 293] on div "знают" at bounding box center [219, 304] width 48 height 22
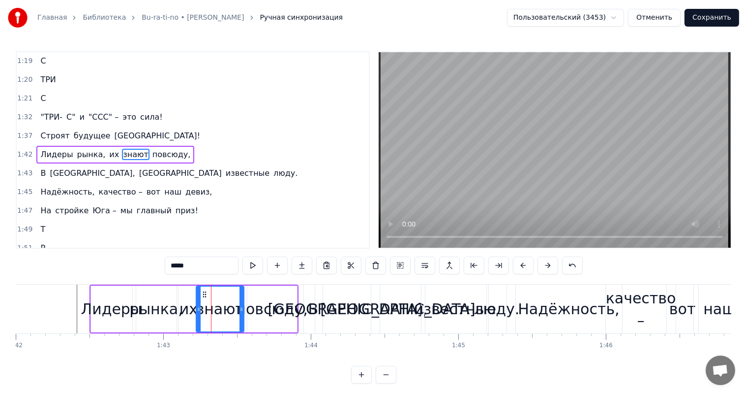
scroll to position [454, 0]
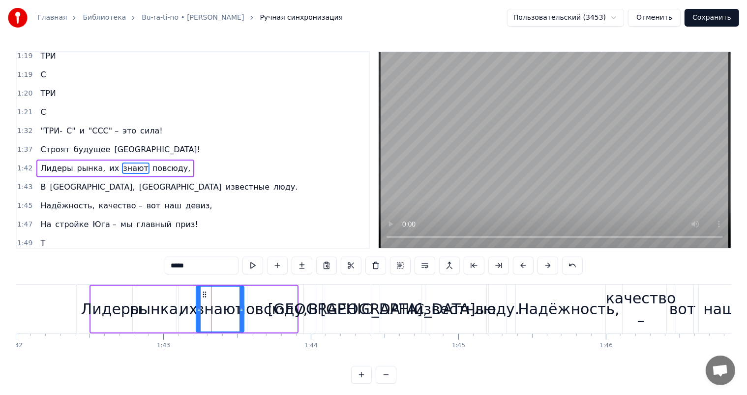
click at [189, 298] on div "их" at bounding box center [189, 309] width 18 height 22
type input "**"
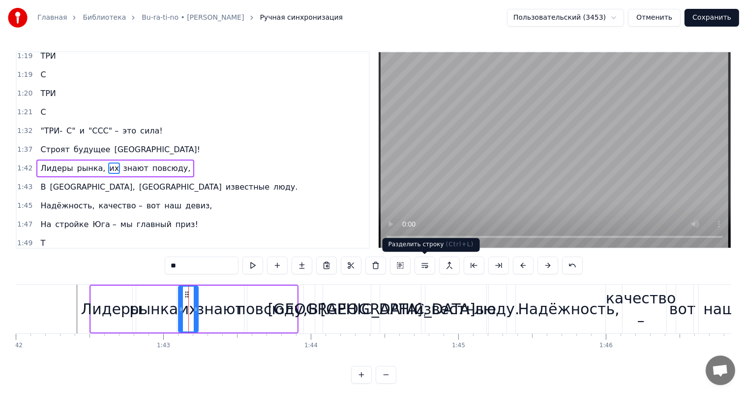
click at [431, 261] on button at bounding box center [425, 265] width 21 height 18
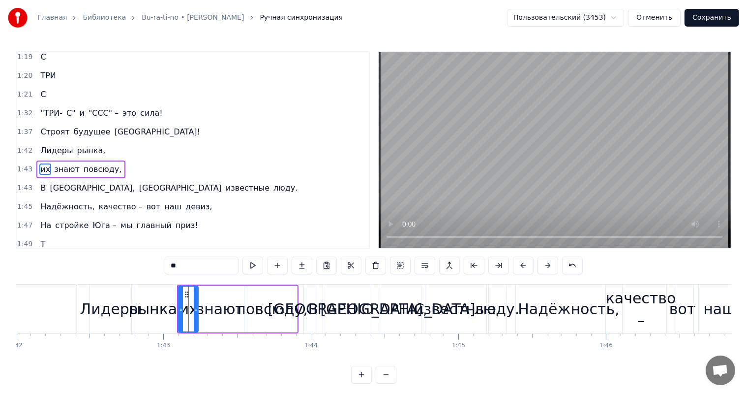
scroll to position [472, 0]
click at [453, 266] on button at bounding box center [449, 265] width 21 height 18
click at [443, 267] on button at bounding box center [449, 265] width 21 height 18
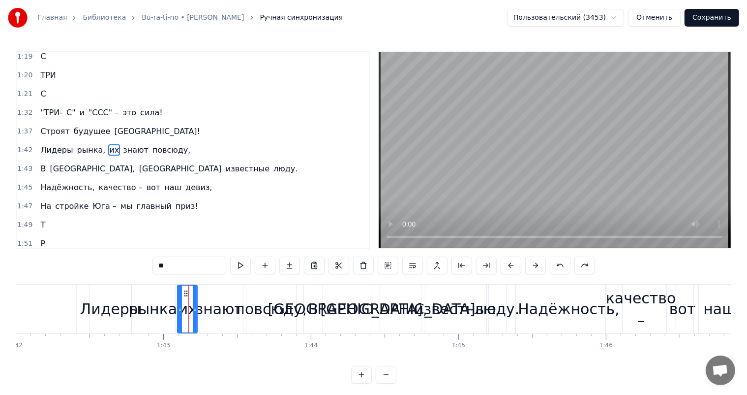
click at [170, 305] on div "рынка," at bounding box center [154, 309] width 53 height 22
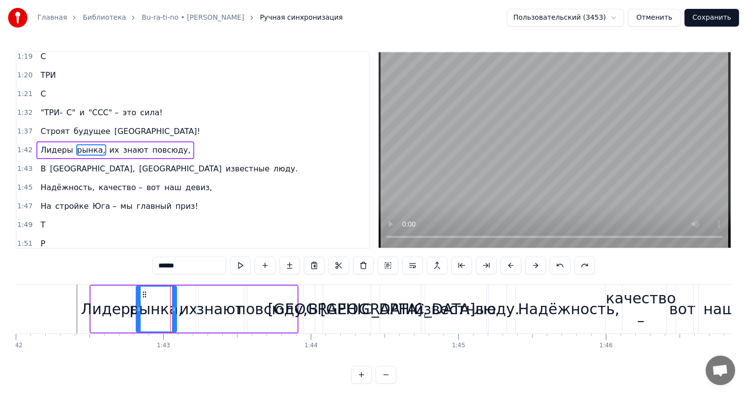
scroll to position [454, 0]
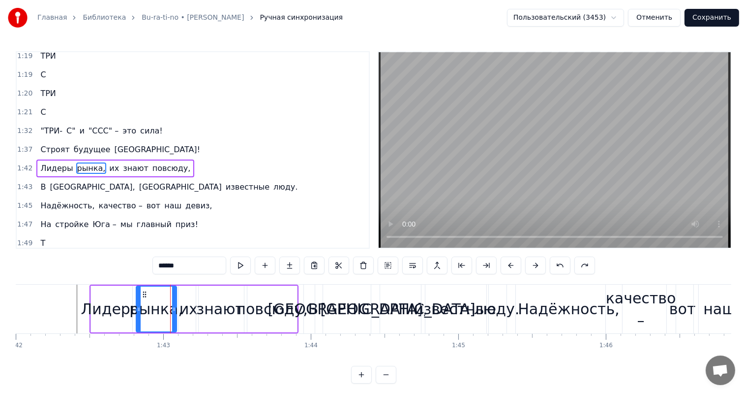
click at [184, 305] on div "их" at bounding box center [189, 309] width 18 height 22
type input "**"
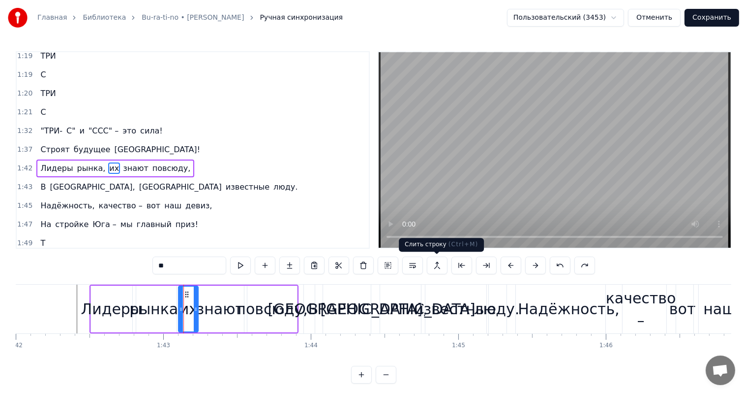
click at [435, 264] on button at bounding box center [437, 265] width 21 height 18
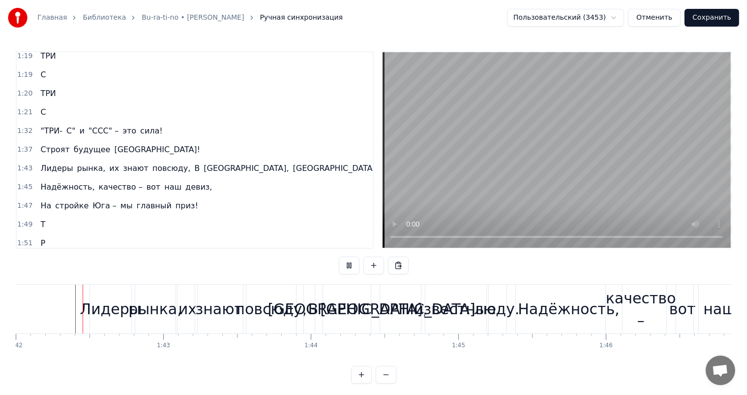
scroll to position [13, 0]
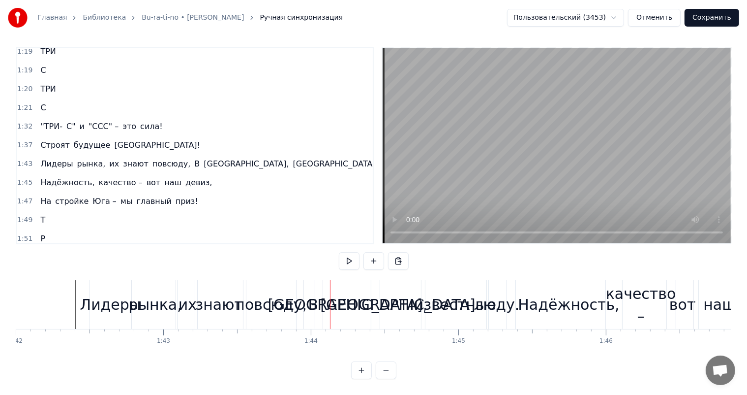
click at [312, 293] on div "В" at bounding box center [313, 304] width 10 height 22
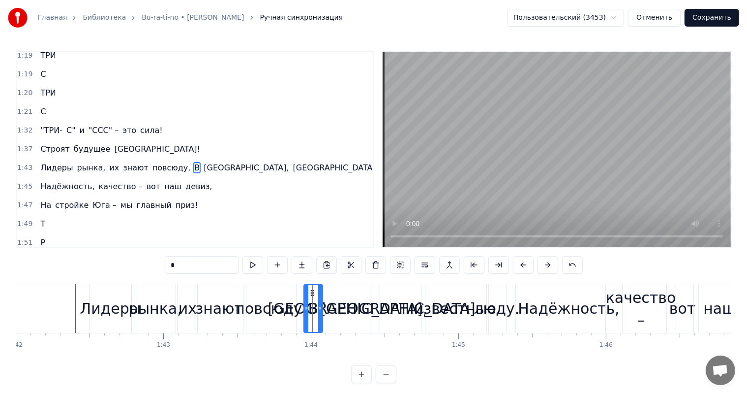
scroll to position [0, 0]
click at [419, 264] on button at bounding box center [425, 265] width 21 height 18
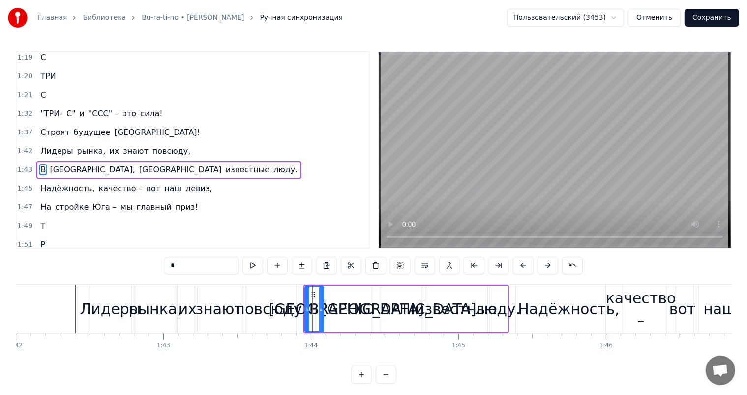
scroll to position [472, 0]
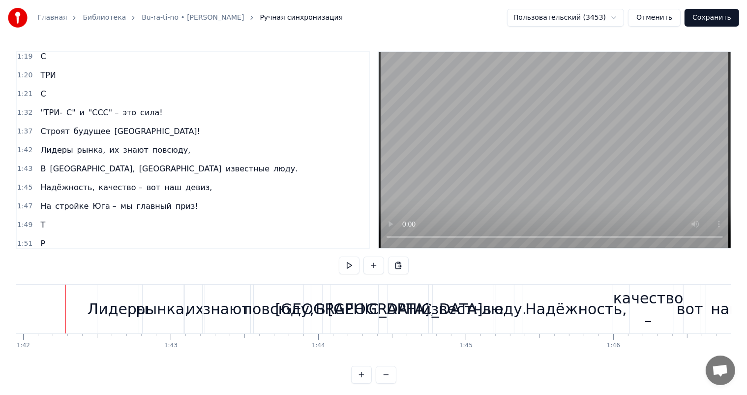
scroll to position [13, 0]
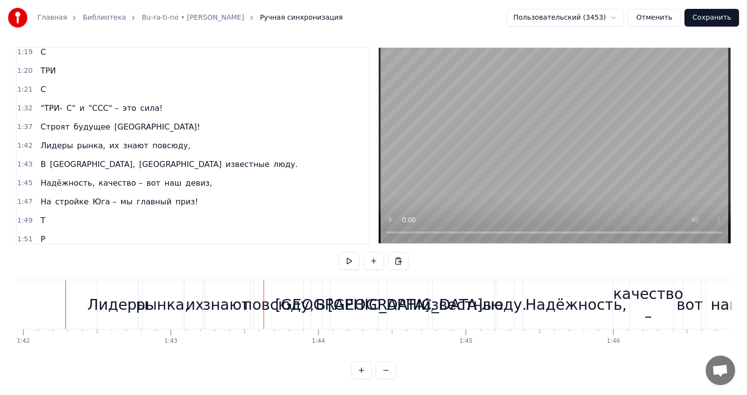
click at [189, 293] on div "их" at bounding box center [195, 304] width 18 height 22
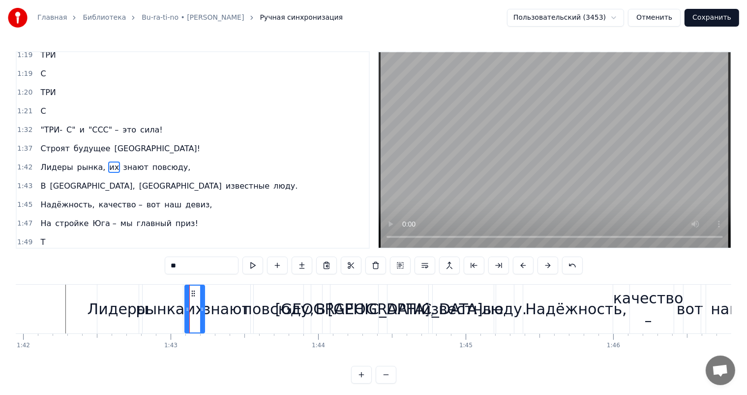
scroll to position [454, 0]
click at [445, 265] on button at bounding box center [449, 265] width 21 height 18
click at [238, 302] on div "знают" at bounding box center [227, 309] width 48 height 22
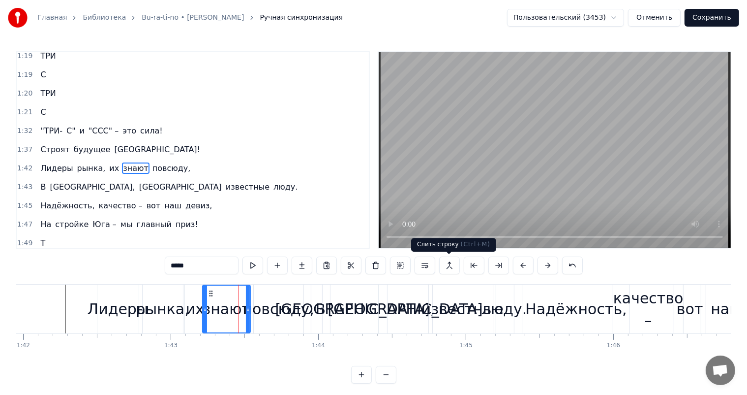
click at [443, 268] on button at bounding box center [449, 265] width 21 height 18
click at [189, 301] on div "их" at bounding box center [195, 309] width 18 height 22
type input "**"
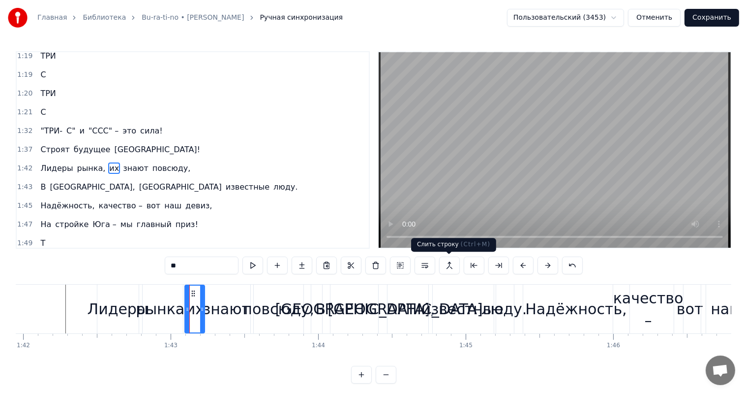
click at [449, 265] on button at bounding box center [449, 265] width 21 height 18
click at [215, 18] on link "Bu-ra-ti-no • [PERSON_NAME]" at bounding box center [193, 18] width 102 height 10
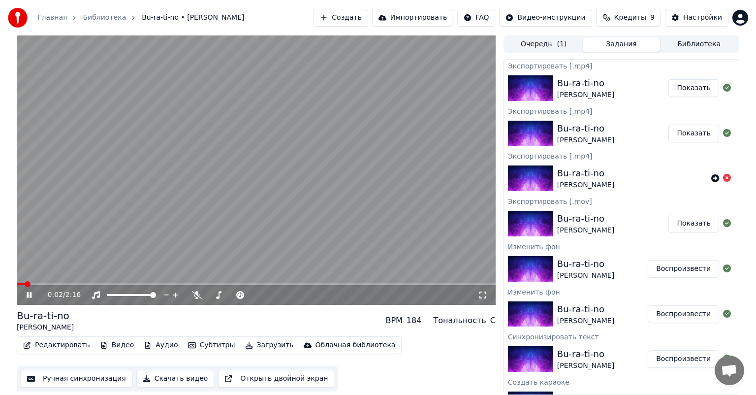
click at [32, 293] on icon at bounding box center [36, 295] width 23 height 8
click at [65, 342] on button "Редактировать" at bounding box center [56, 345] width 75 height 14
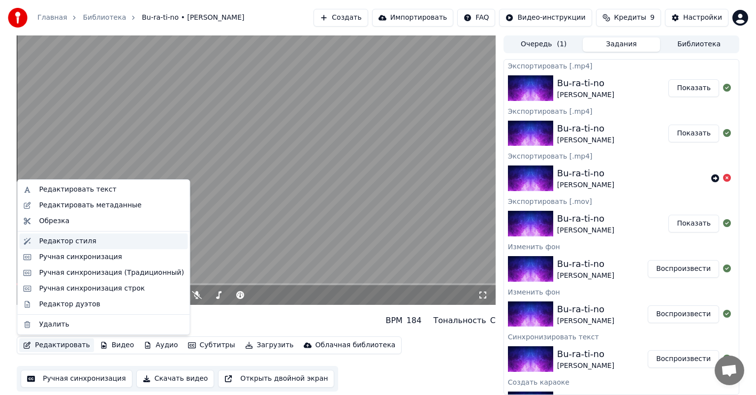
click at [75, 242] on div "Редактор стиля" at bounding box center [67, 241] width 57 height 10
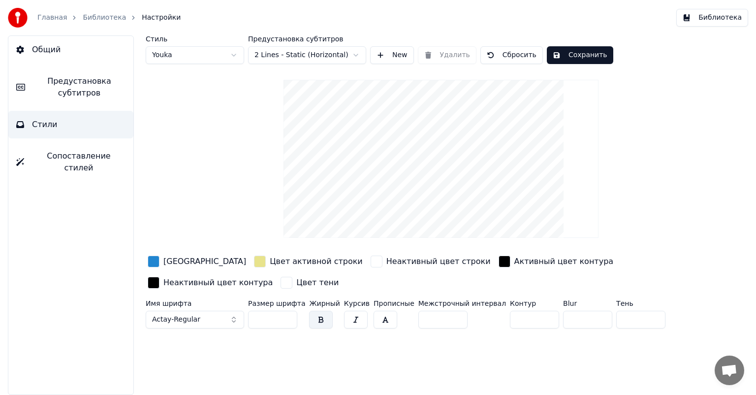
click at [280, 316] on input "**" at bounding box center [272, 319] width 49 height 18
click at [287, 318] on input "**" at bounding box center [272, 319] width 49 height 18
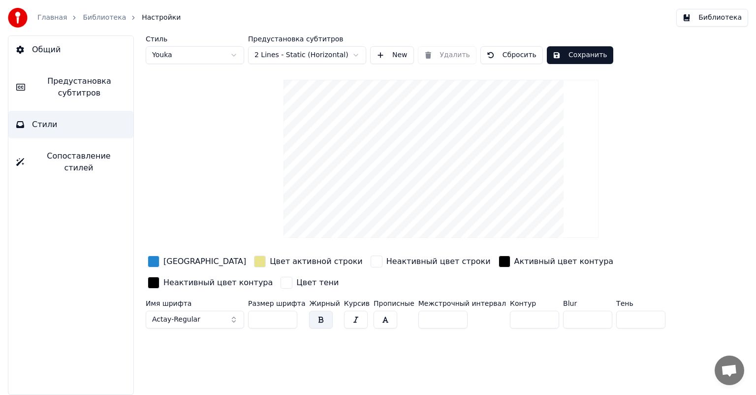
click at [287, 318] on input "**" at bounding box center [272, 319] width 49 height 18
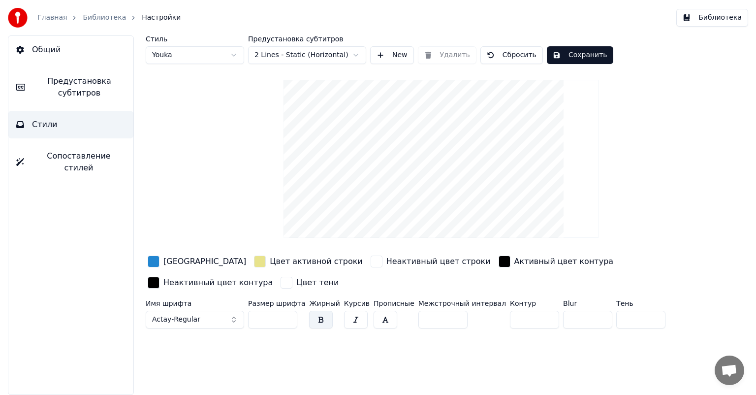
click at [287, 318] on input "**" at bounding box center [272, 319] width 49 height 18
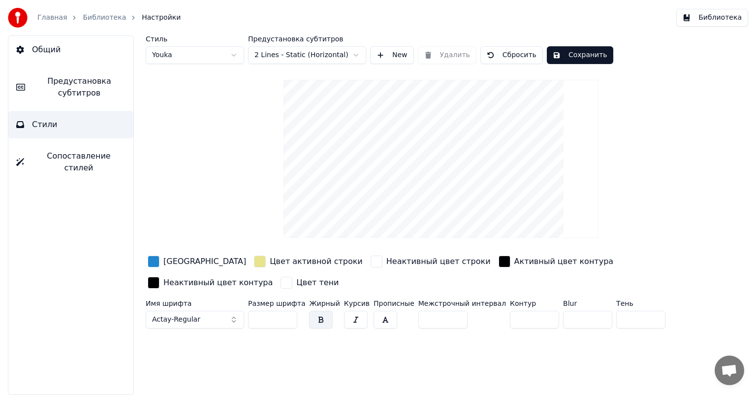
click at [287, 318] on input "**" at bounding box center [272, 319] width 49 height 18
type input "**"
click at [287, 318] on input "**" at bounding box center [272, 319] width 49 height 18
click at [580, 57] on button "Сохранить" at bounding box center [580, 55] width 66 height 18
click at [146, 17] on span "Настройки" at bounding box center [161, 18] width 39 height 10
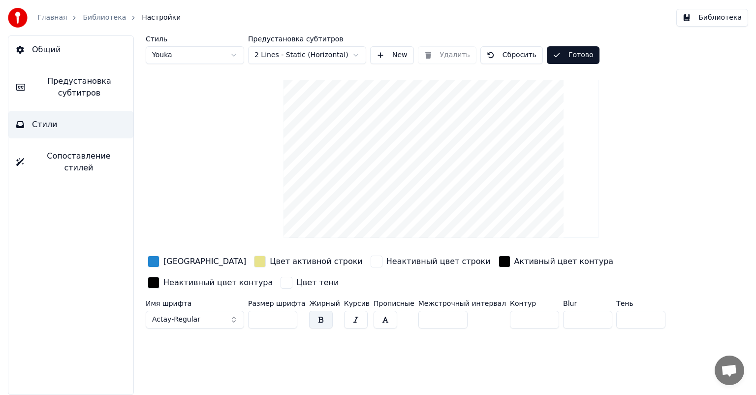
click at [107, 17] on link "Библиотека" at bounding box center [104, 18] width 43 height 10
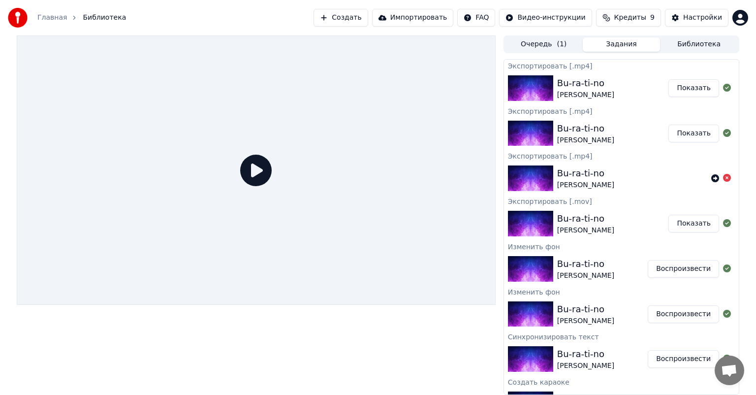
click at [681, 224] on button "Показать" at bounding box center [693, 224] width 51 height 18
click at [661, 269] on button "Воспроизвести" at bounding box center [682, 269] width 71 height 18
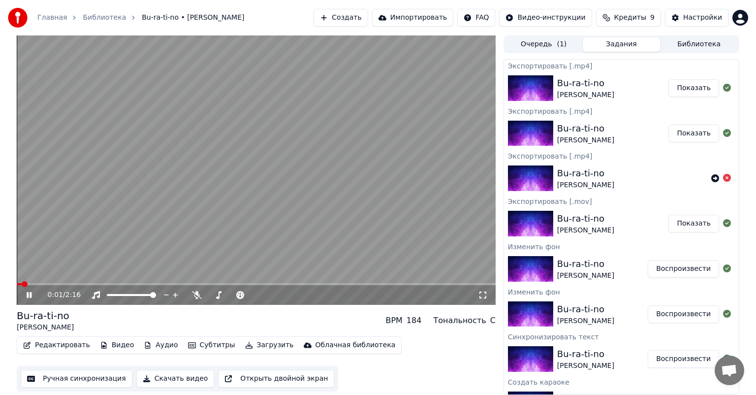
click at [30, 294] on icon at bounding box center [36, 295] width 23 height 8
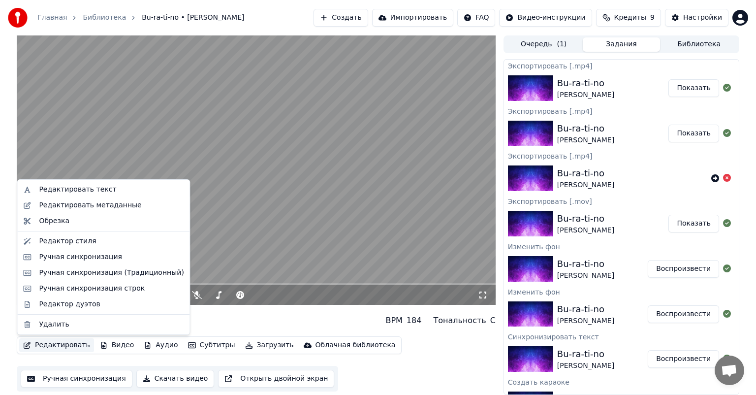
click at [56, 345] on button "Редактировать" at bounding box center [56, 345] width 75 height 14
click at [84, 254] on div "Ручная синхронизация" at bounding box center [80, 257] width 83 height 10
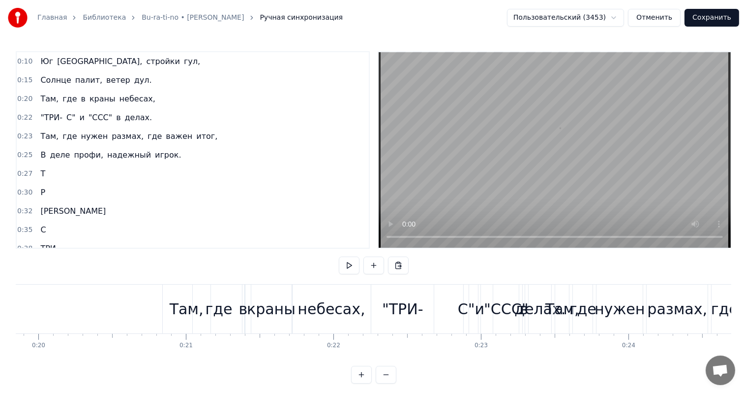
scroll to position [0, 2941]
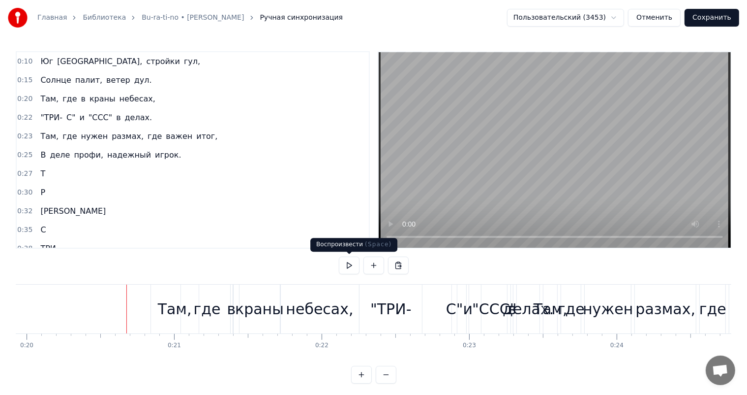
click at [351, 265] on button at bounding box center [349, 265] width 21 height 18
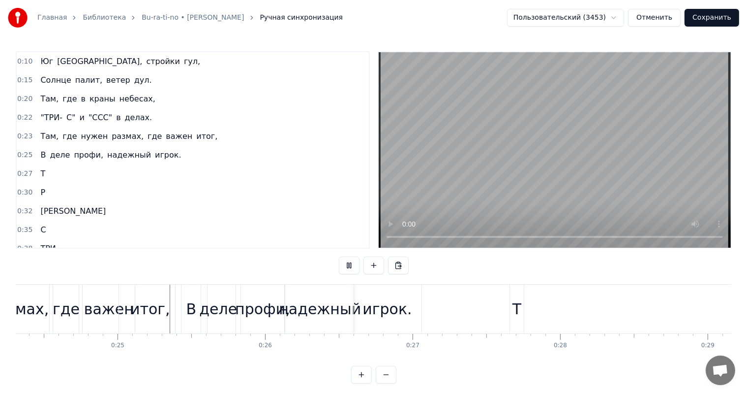
scroll to position [0, 3590]
click at [354, 255] on div "0:10 Юг России, стройки гул, 0:15 Солнце палит, ветер дул. 0:20 Там, где в кран…" at bounding box center [374, 217] width 716 height 332
click at [355, 260] on button at bounding box center [349, 265] width 21 height 18
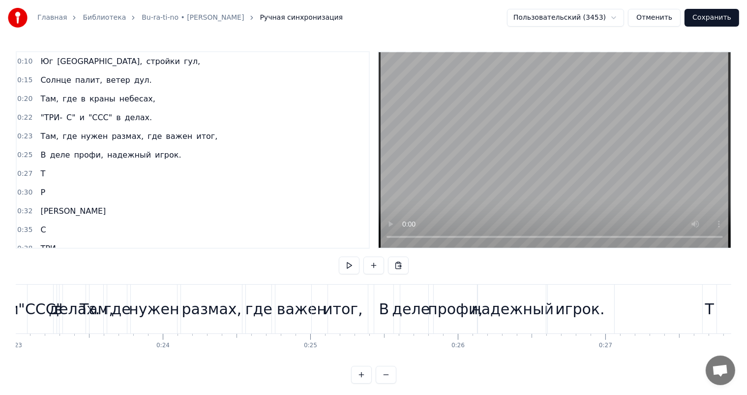
scroll to position [0, 3383]
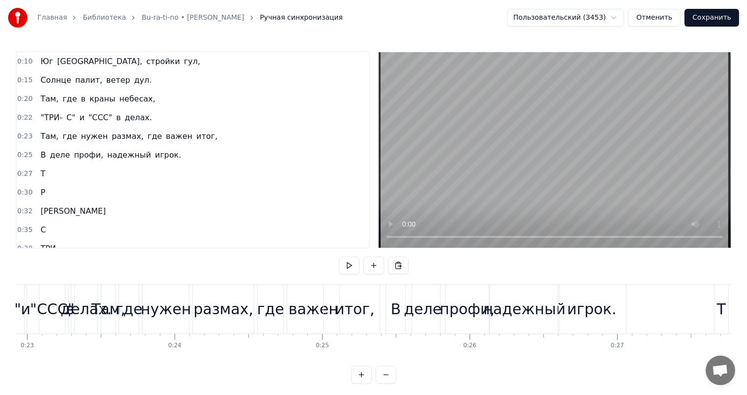
click at [185, 308] on div "нужен" at bounding box center [166, 309] width 50 height 22
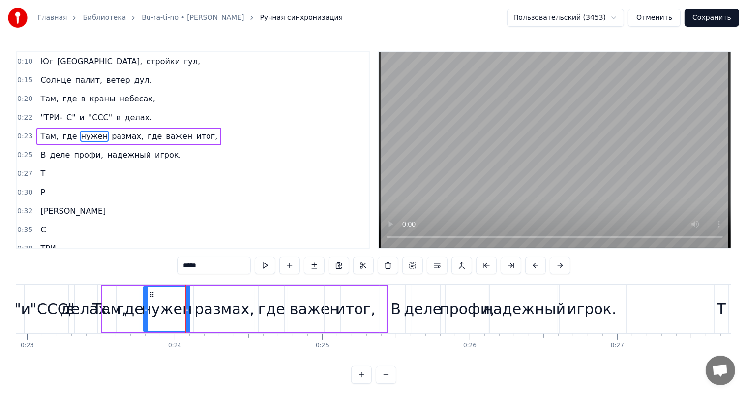
click at [233, 307] on div "размах," at bounding box center [225, 309] width 60 height 22
type input "*******"
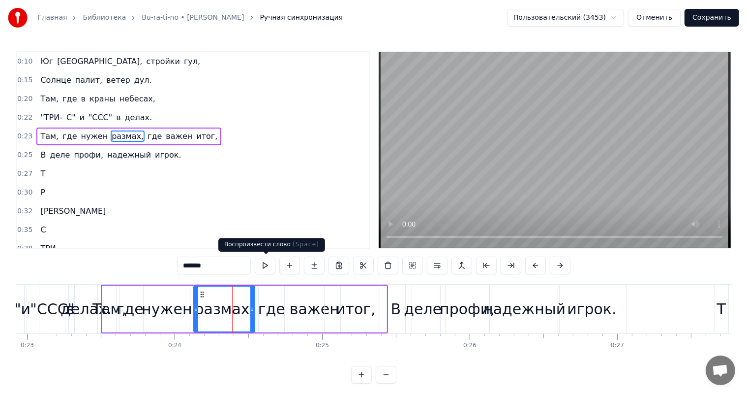
click at [265, 266] on button at bounding box center [265, 265] width 21 height 18
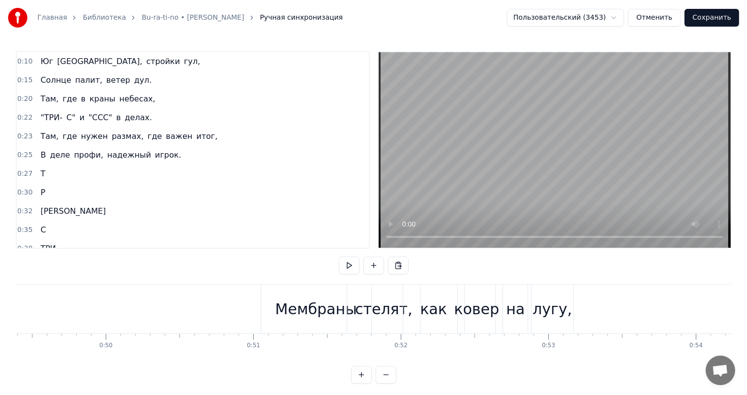
scroll to position [0, 7336]
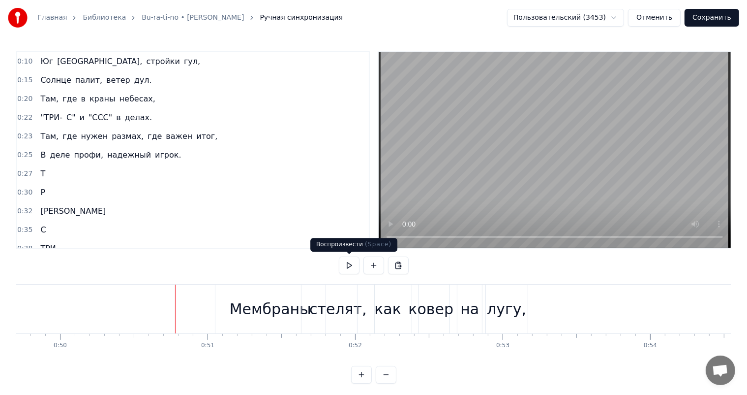
click at [344, 266] on button at bounding box center [349, 265] width 21 height 18
click at [307, 308] on div "стелят," at bounding box center [338, 308] width 73 height 49
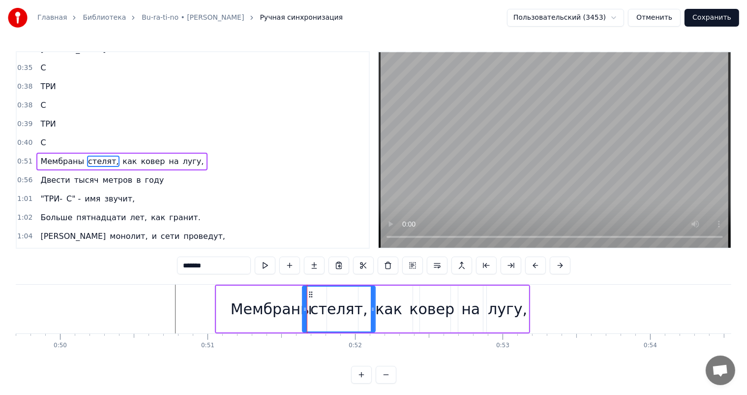
scroll to position [164, 0]
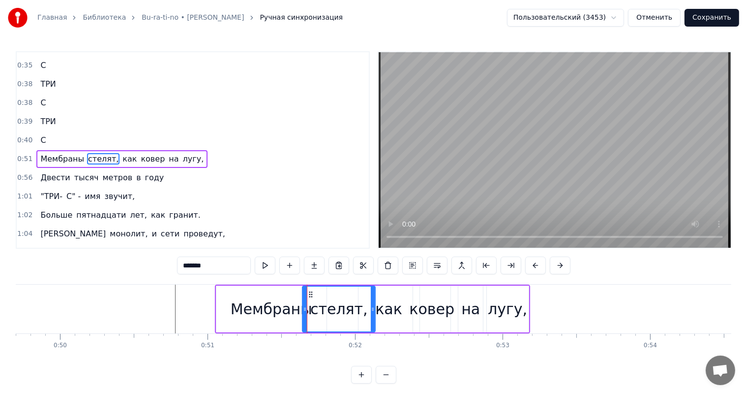
click at [394, 305] on div "как" at bounding box center [388, 309] width 27 height 22
type input "***"
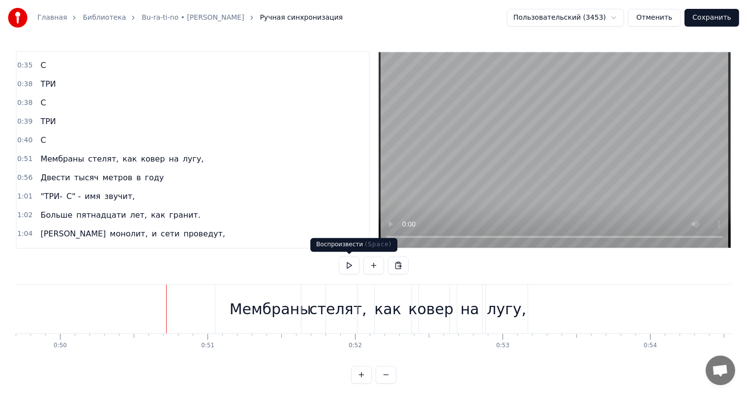
click at [348, 267] on button at bounding box center [349, 265] width 21 height 18
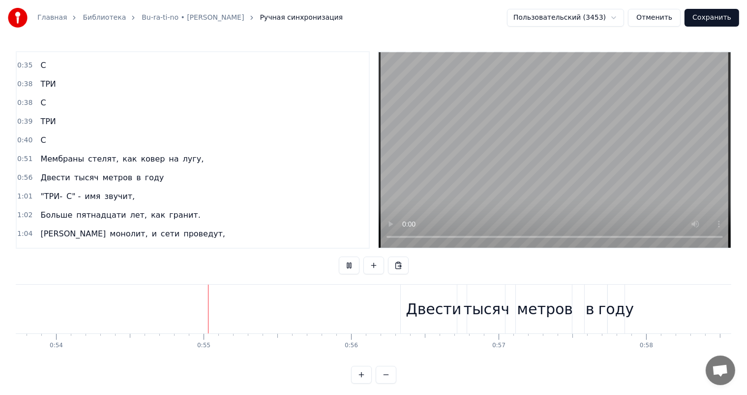
scroll to position [0, 7982]
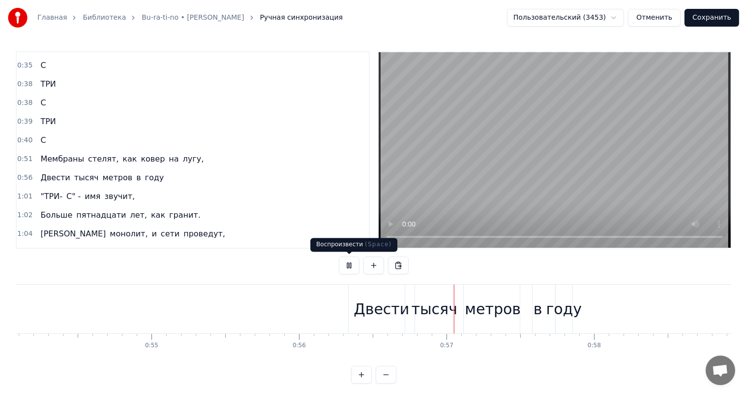
click at [348, 269] on button at bounding box center [349, 265] width 21 height 18
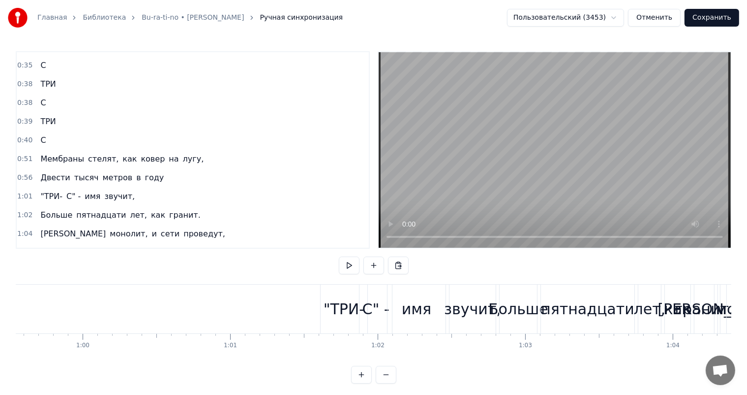
scroll to position [0, 8800]
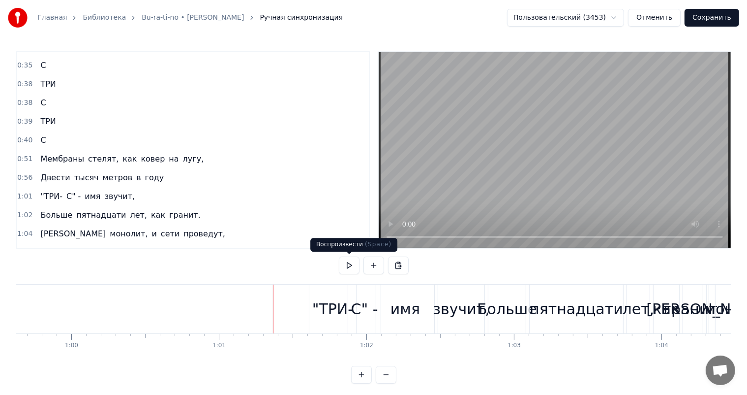
click at [348, 268] on button at bounding box center [349, 265] width 21 height 18
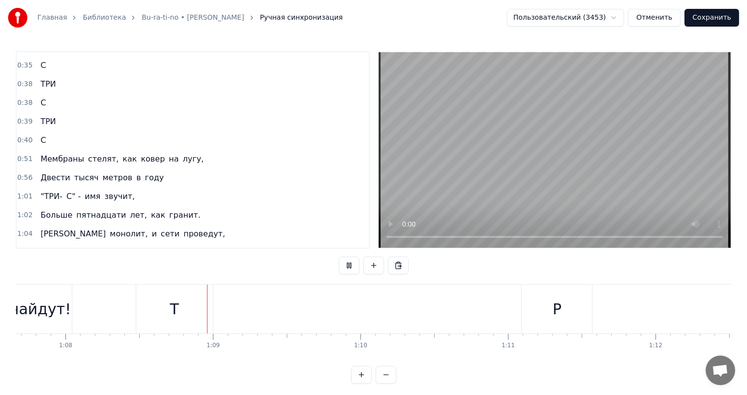
scroll to position [0, 10061]
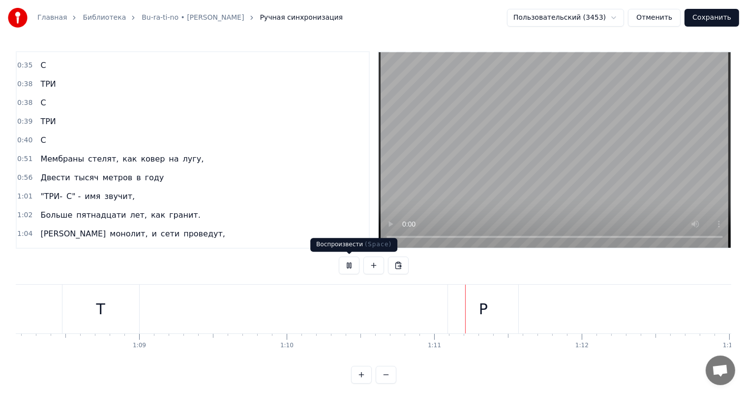
click at [351, 264] on button at bounding box center [349, 265] width 21 height 18
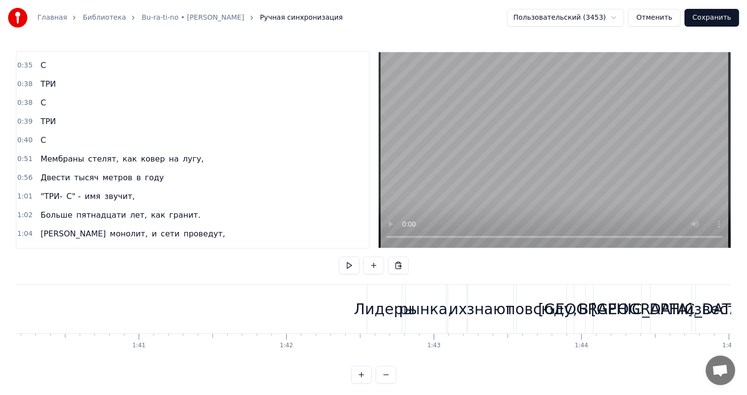
scroll to position [0, 14887]
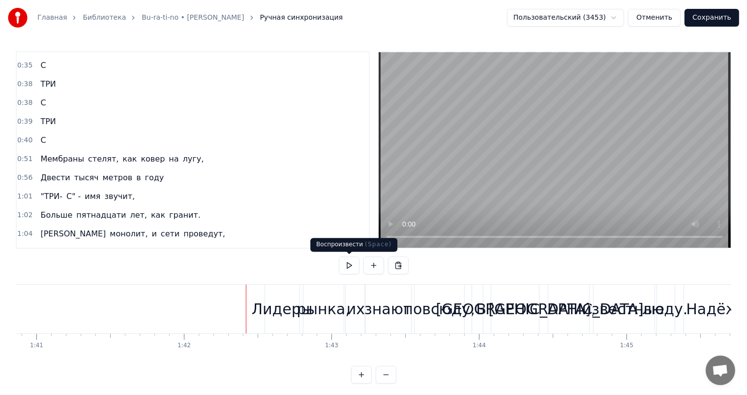
click at [350, 262] on button at bounding box center [349, 265] width 21 height 18
click at [358, 312] on div "их" at bounding box center [356, 309] width 18 height 22
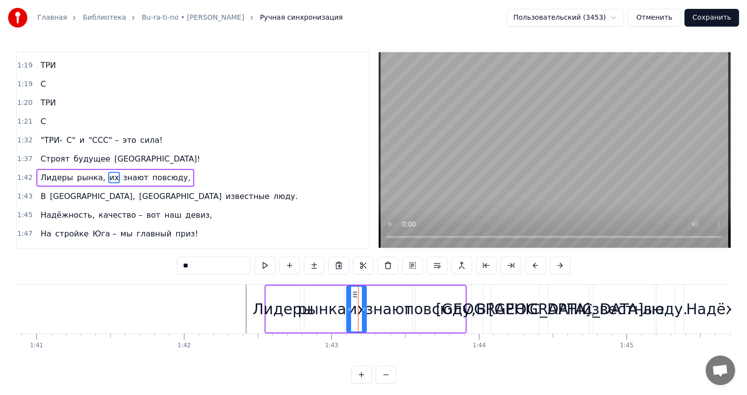
scroll to position [454, 0]
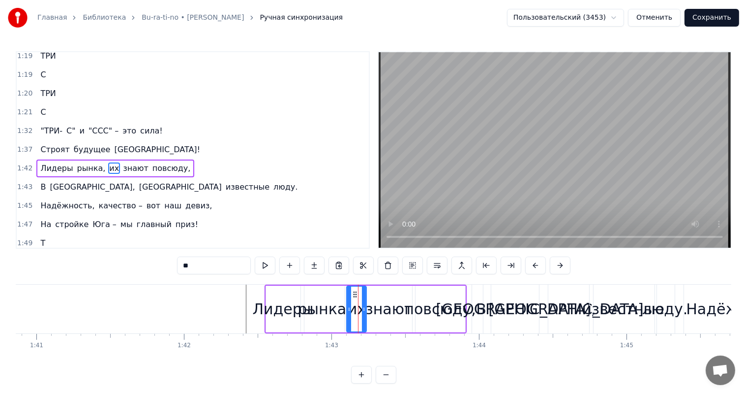
click at [377, 310] on div "знают" at bounding box center [390, 309] width 48 height 22
type input "*****"
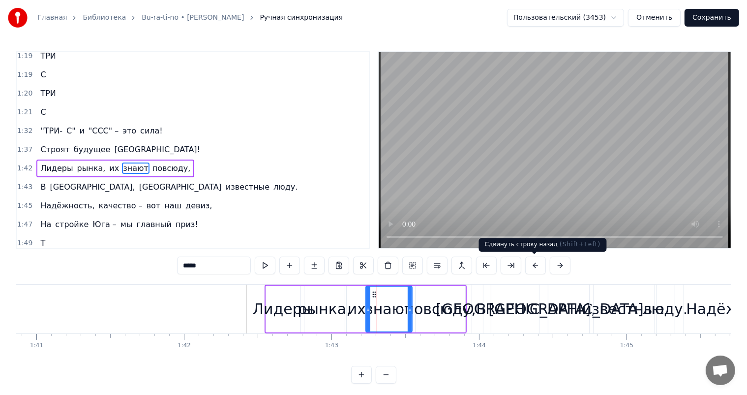
click at [529, 265] on button at bounding box center [535, 265] width 21 height 18
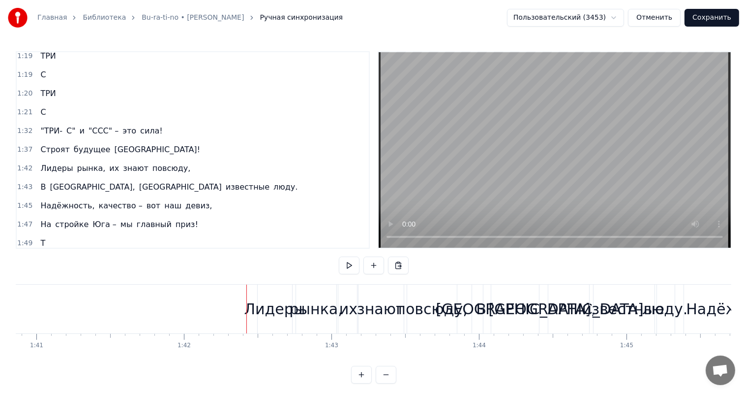
click at [265, 305] on div "Лидеры" at bounding box center [275, 309] width 61 height 22
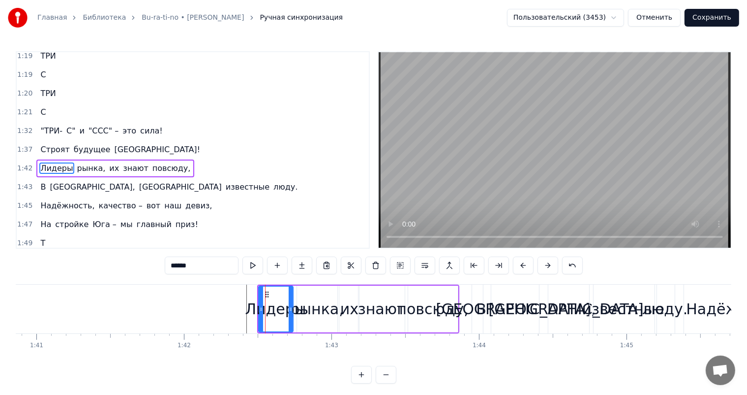
click at [311, 306] on div "рынка," at bounding box center [316, 309] width 53 height 22
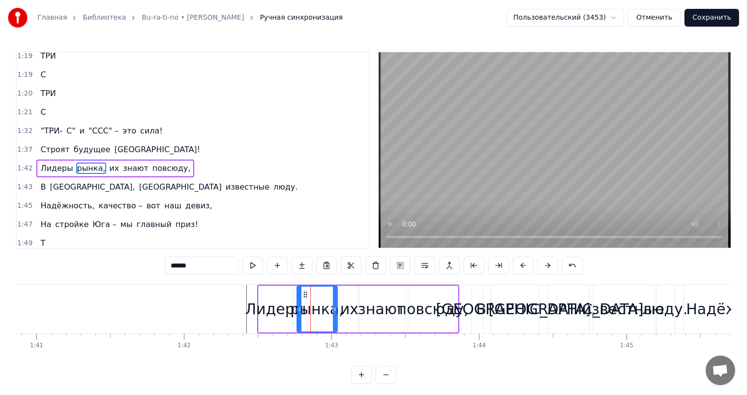
click at [347, 307] on div "их" at bounding box center [349, 309] width 18 height 22
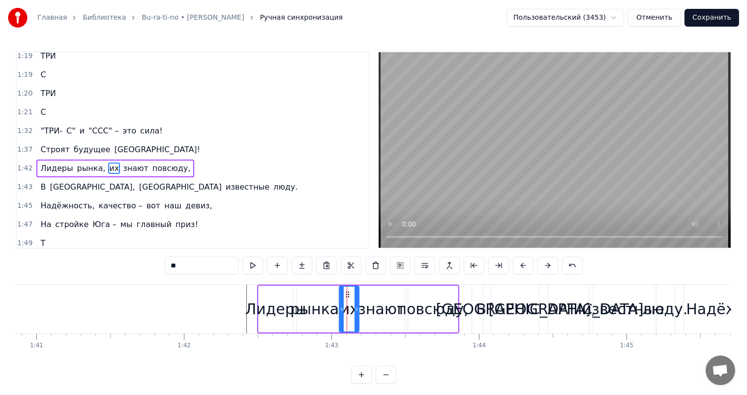
click at [372, 307] on div "знают" at bounding box center [382, 309] width 48 height 22
type input "*****"
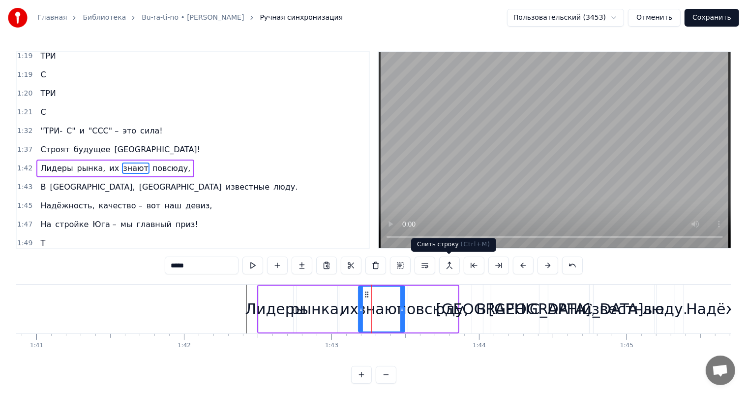
click at [441, 268] on button at bounding box center [449, 265] width 21 height 18
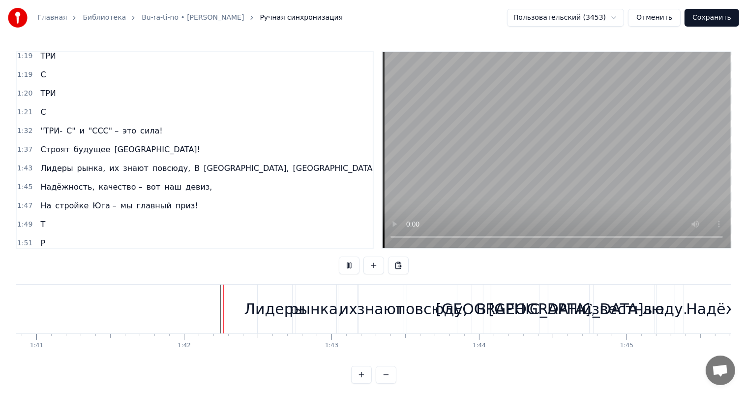
scroll to position [13, 0]
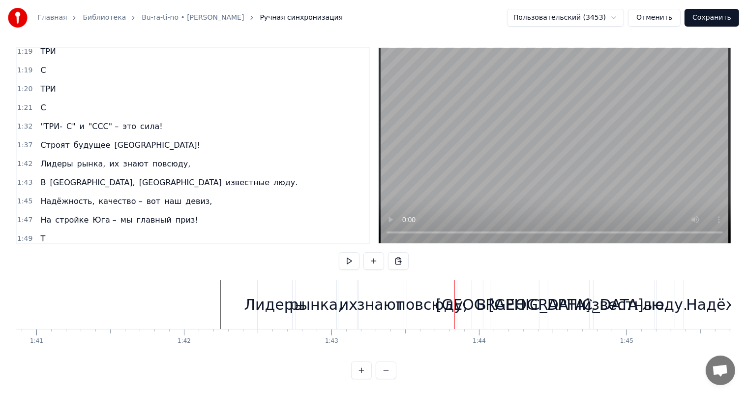
click at [208, 20] on link "Bu-ra-ti-no • [PERSON_NAME]" at bounding box center [193, 18] width 102 height 10
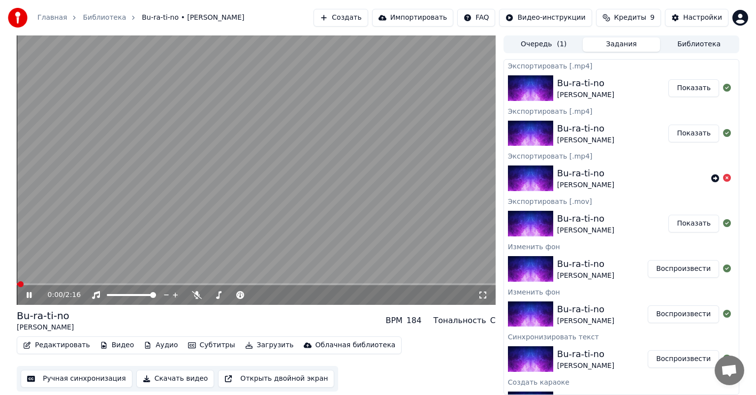
click at [49, 346] on button "Редактировать" at bounding box center [56, 345] width 75 height 14
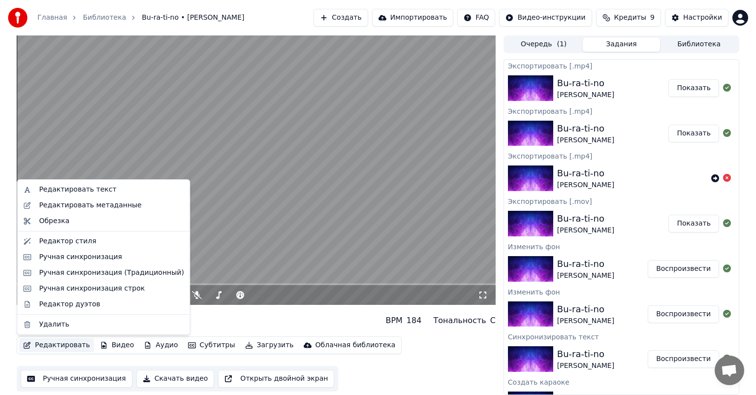
click at [237, 246] on video at bounding box center [256, 169] width 479 height 269
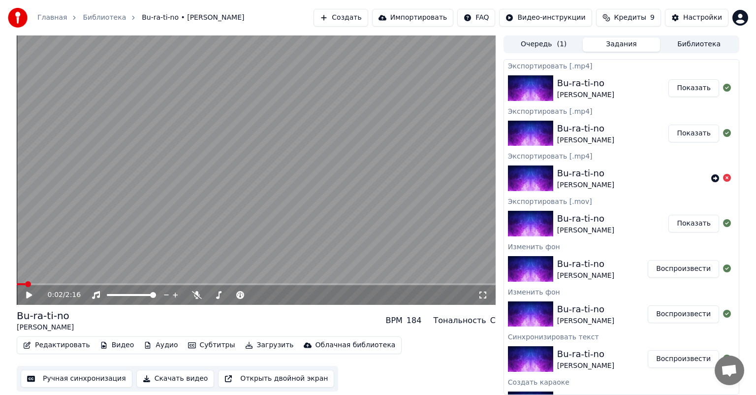
click at [55, 346] on button "Редактировать" at bounding box center [56, 345] width 75 height 14
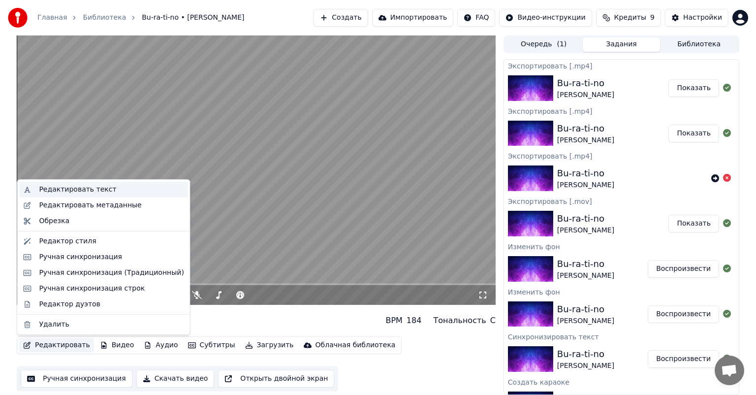
click at [103, 192] on div "Редактировать текст" at bounding box center [111, 189] width 145 height 10
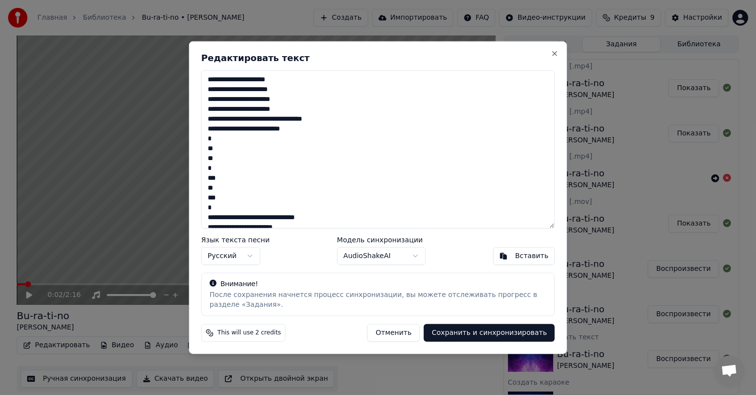
click at [401, 333] on button "Отменить" at bounding box center [393, 332] width 53 height 18
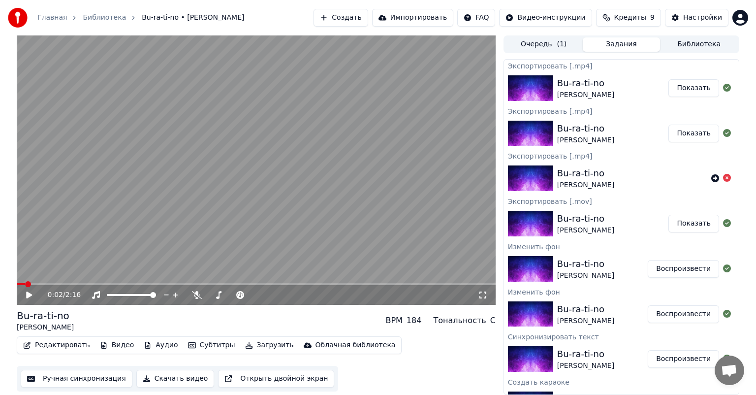
click at [51, 343] on button "Редактировать" at bounding box center [56, 345] width 75 height 14
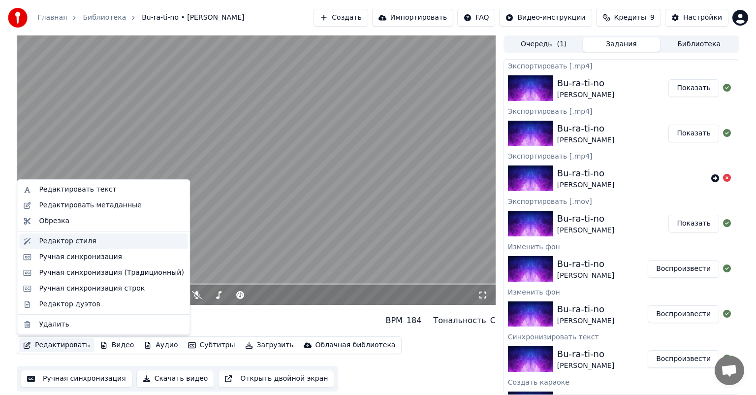
click at [108, 246] on div "Редактор стиля" at bounding box center [103, 241] width 168 height 16
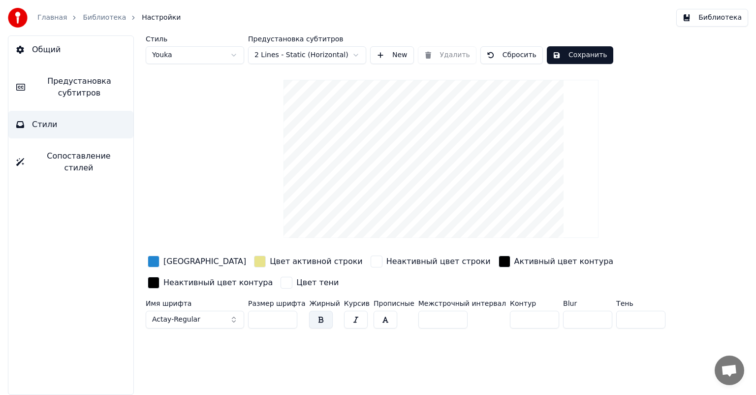
click at [287, 319] on input "**" at bounding box center [272, 319] width 49 height 18
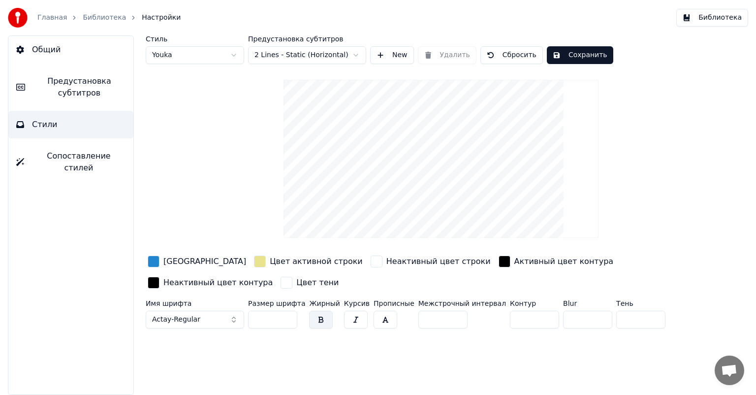
click at [287, 319] on input "**" at bounding box center [272, 319] width 49 height 18
type input "**"
click at [287, 319] on input "**" at bounding box center [272, 319] width 49 height 18
click at [567, 56] on button "Сохранить" at bounding box center [580, 55] width 66 height 18
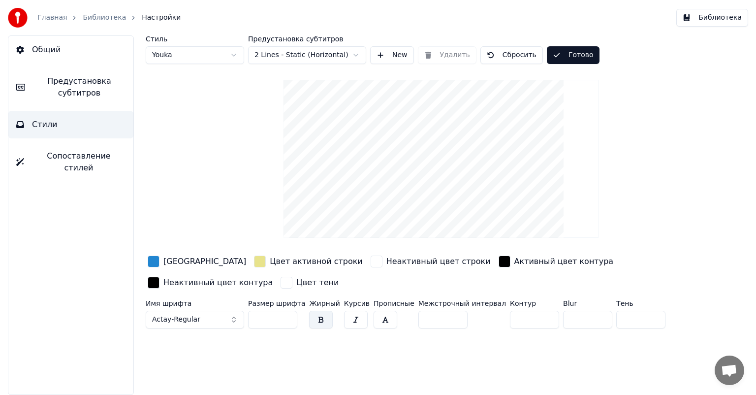
click at [106, 19] on link "Библиотека" at bounding box center [104, 18] width 43 height 10
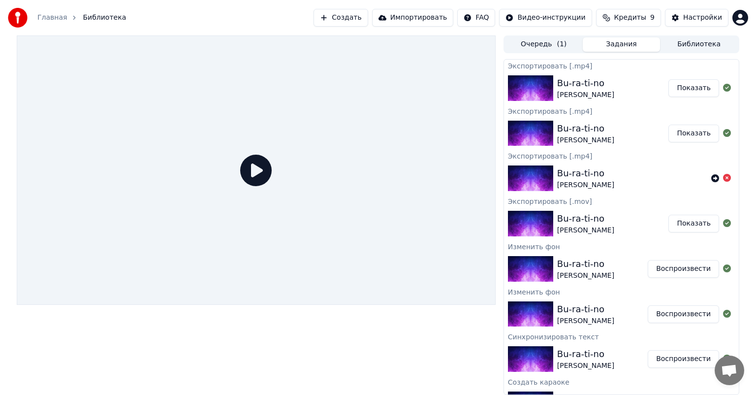
click at [669, 272] on button "Воспроизвести" at bounding box center [682, 269] width 71 height 18
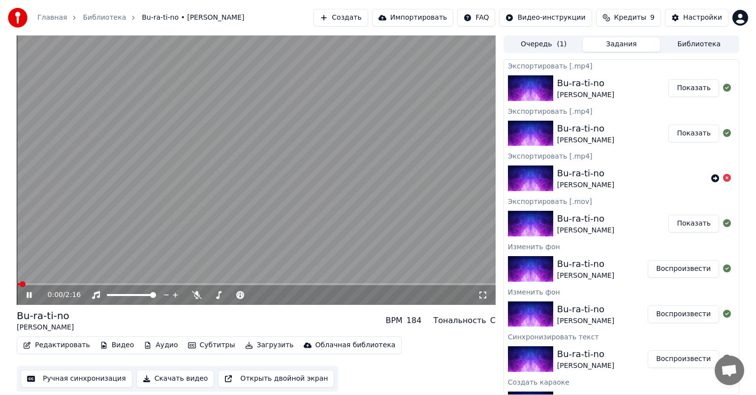
click at [325, 285] on span at bounding box center [256, 284] width 479 height 2
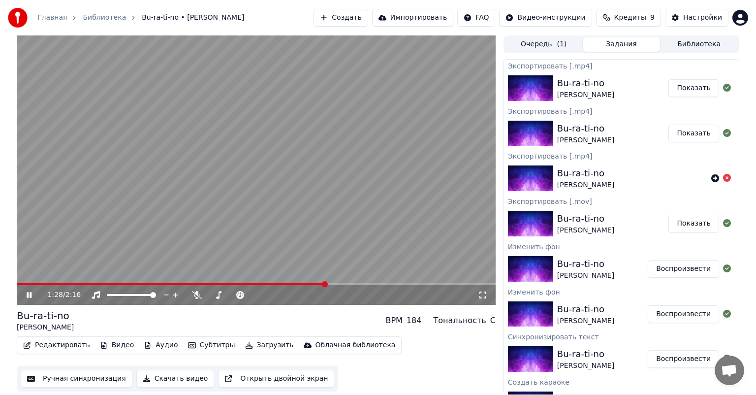
click at [344, 283] on span at bounding box center [256, 284] width 479 height 2
click at [358, 283] on span at bounding box center [256, 284] width 479 height 2
click at [376, 282] on video at bounding box center [256, 169] width 479 height 269
click at [32, 291] on icon at bounding box center [36, 295] width 23 height 8
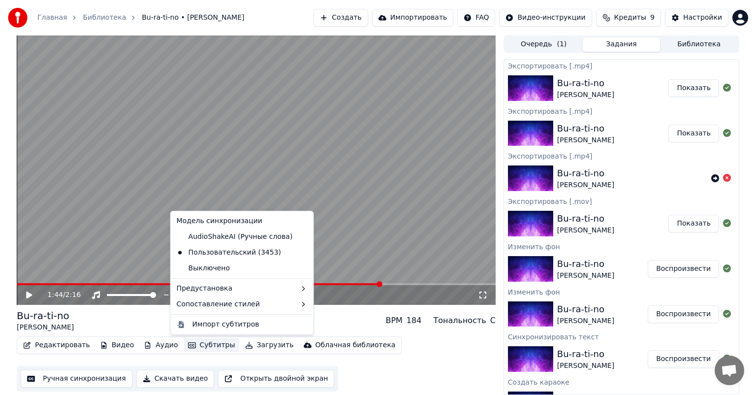
click at [188, 343] on icon "button" at bounding box center [192, 344] width 8 height 7
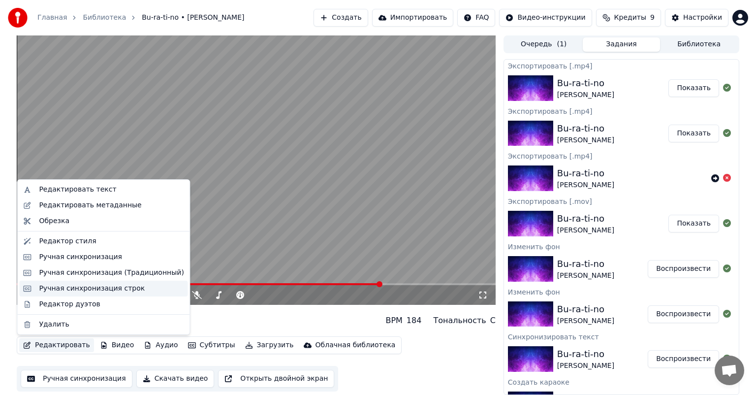
click at [101, 291] on div "Ручная синхронизация строк" at bounding box center [92, 288] width 106 height 10
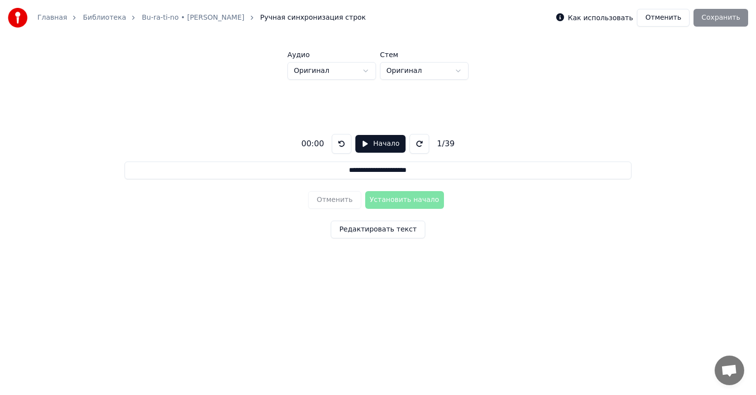
click at [436, 226] on div "**********" at bounding box center [378, 184] width 724 height 208
click at [368, 147] on button "Начало" at bounding box center [380, 144] width 50 height 18
click at [162, 172] on input "**********" at bounding box center [377, 170] width 507 height 18
click at [248, 212] on div "**********" at bounding box center [378, 184] width 724 height 208
click at [364, 143] on button "Пауза" at bounding box center [380, 144] width 45 height 18
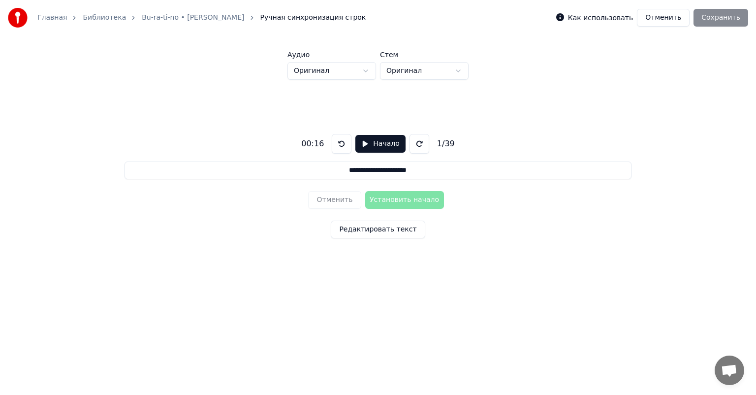
click at [457, 121] on div "**********" at bounding box center [378, 184] width 724 height 208
click at [459, 224] on div "**********" at bounding box center [378, 184] width 724 height 208
click at [464, 128] on div "**********" at bounding box center [378, 184] width 724 height 208
click at [422, 143] on button at bounding box center [419, 144] width 20 height 20
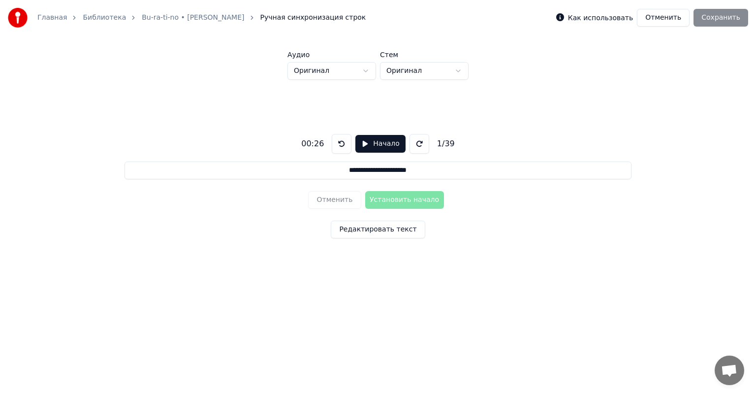
click at [422, 143] on button at bounding box center [419, 144] width 20 height 20
click at [343, 142] on button at bounding box center [342, 144] width 20 height 20
click at [378, 85] on div "**********" at bounding box center [378, 184] width 724 height 208
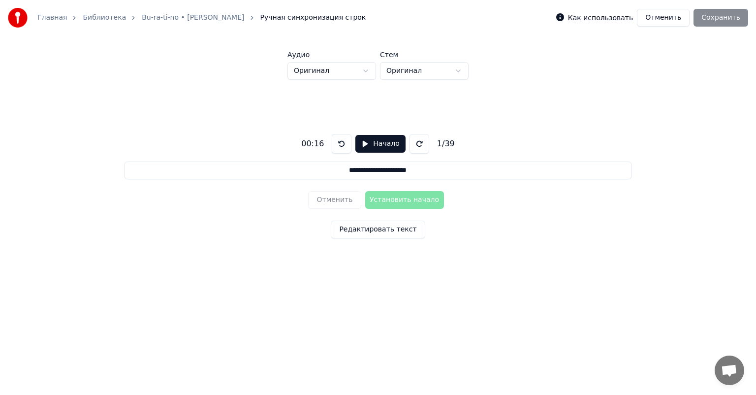
click at [411, 74] on html "**********" at bounding box center [378, 152] width 756 height 304
click at [419, 73] on html "**********" at bounding box center [378, 152] width 756 height 304
click at [419, 98] on div "**********" at bounding box center [378, 184] width 724 height 208
click at [391, 226] on button "Редактировать текст" at bounding box center [378, 229] width 94 height 18
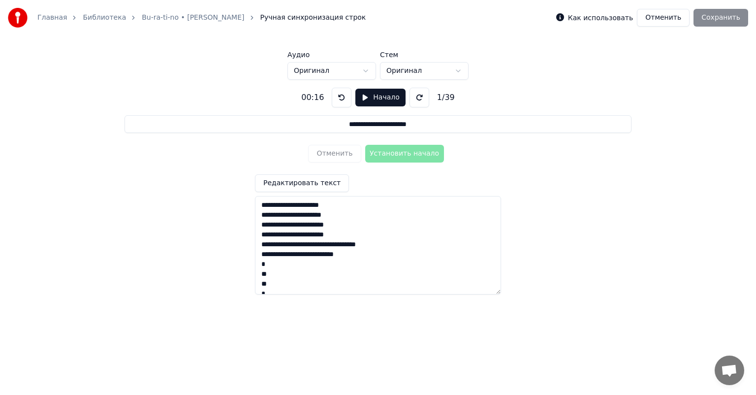
click at [386, 101] on button "Начало" at bounding box center [380, 98] width 50 height 18
click at [343, 218] on textarea "**********" at bounding box center [378, 245] width 246 height 98
click at [327, 218] on textarea "**********" at bounding box center [378, 245] width 246 height 98
click at [352, 228] on textarea "**********" at bounding box center [378, 245] width 246 height 98
click at [370, 100] on button "Пауза" at bounding box center [380, 98] width 45 height 18
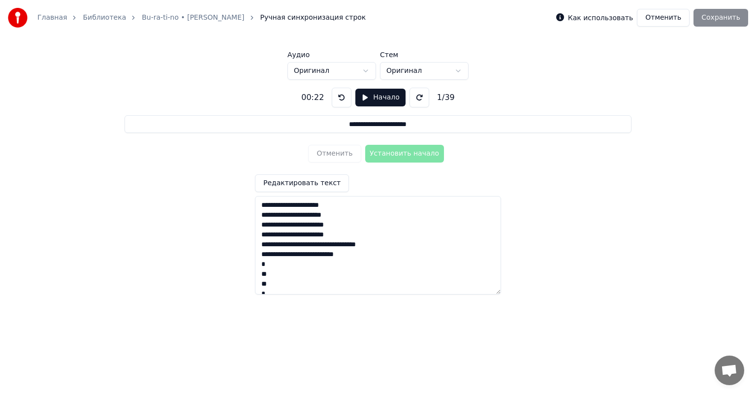
click at [349, 236] on textarea "**********" at bounding box center [378, 245] width 246 height 98
click at [392, 246] on textarea "**********" at bounding box center [378, 245] width 246 height 98
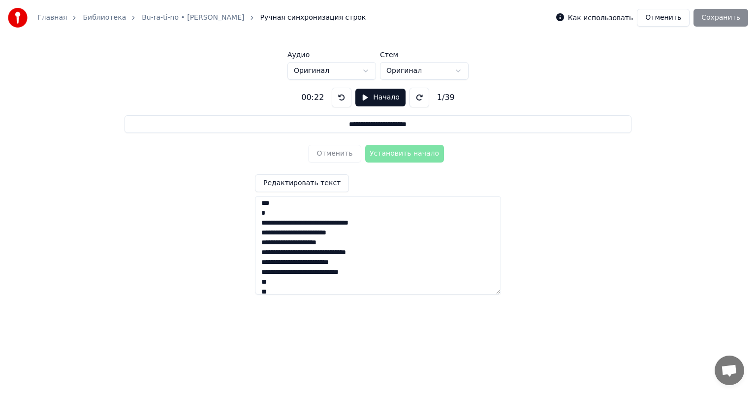
scroll to position [124, 0]
click at [255, 166] on div "**********" at bounding box center [378, 187] width 724 height 215
click at [206, 20] on link "Bu-ra-ti-no • [PERSON_NAME]" at bounding box center [193, 18] width 102 height 10
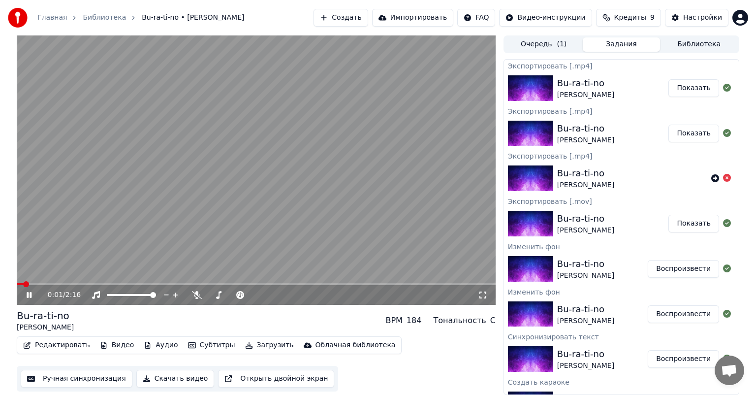
click at [30, 295] on icon at bounding box center [36, 295] width 23 height 8
click at [38, 18] on link "Главная" at bounding box center [52, 18] width 30 height 10
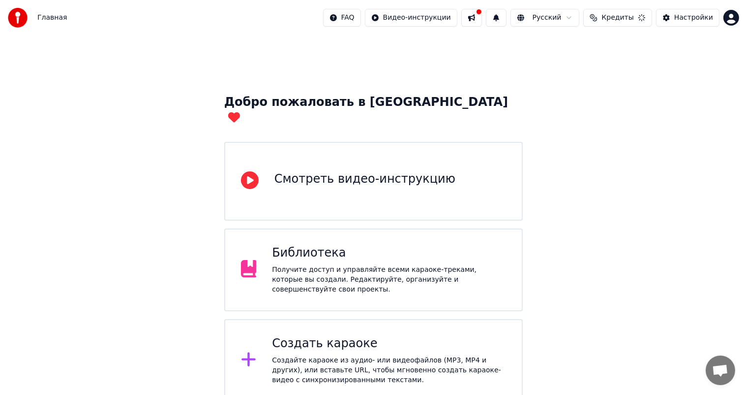
click at [394, 171] on div "Смотреть видео-инструкцию" at bounding box center [365, 179] width 181 height 16
